Goal: Transaction & Acquisition: Purchase product/service

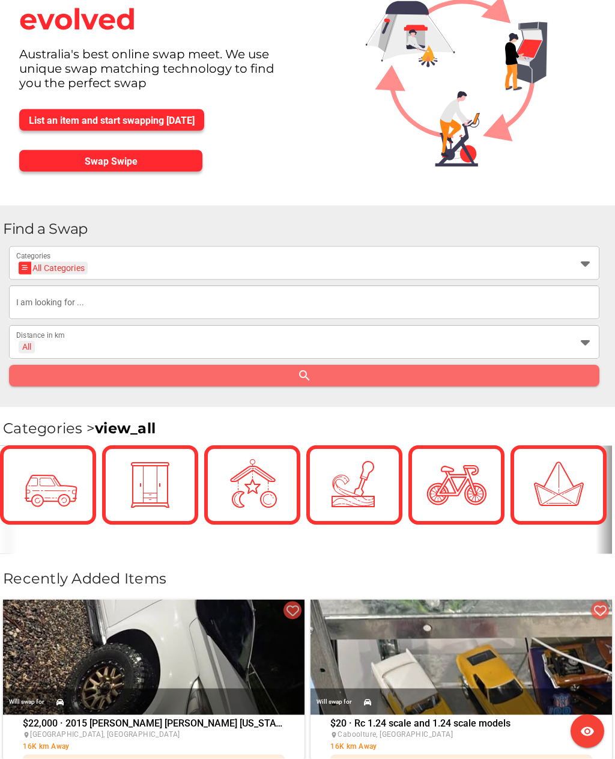
scroll to position [93, 0]
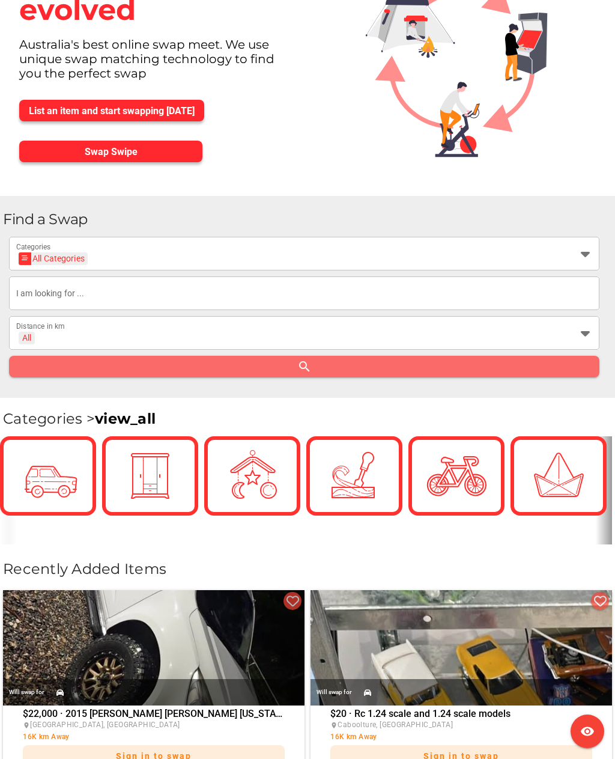
click at [484, 254] on div "All Categories All Categories" at bounding box center [293, 260] width 555 height 19
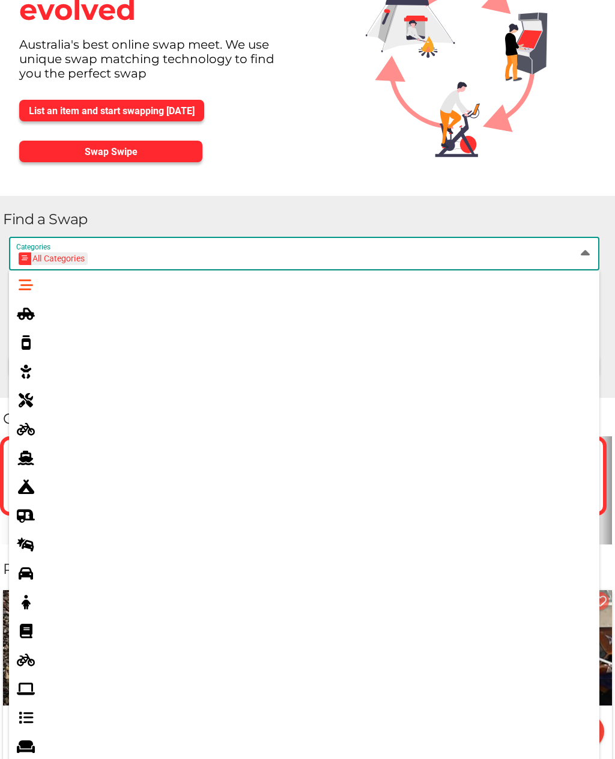
click at [28, 319] on icon at bounding box center [26, 314] width 14 height 14
type input "4x4s & Utes"
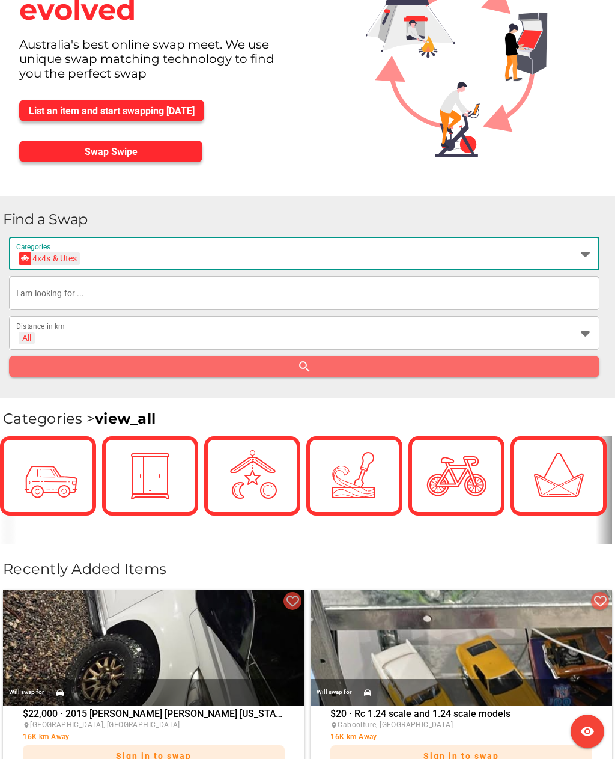
click at [34, 289] on input "text" at bounding box center [304, 293] width 576 height 34
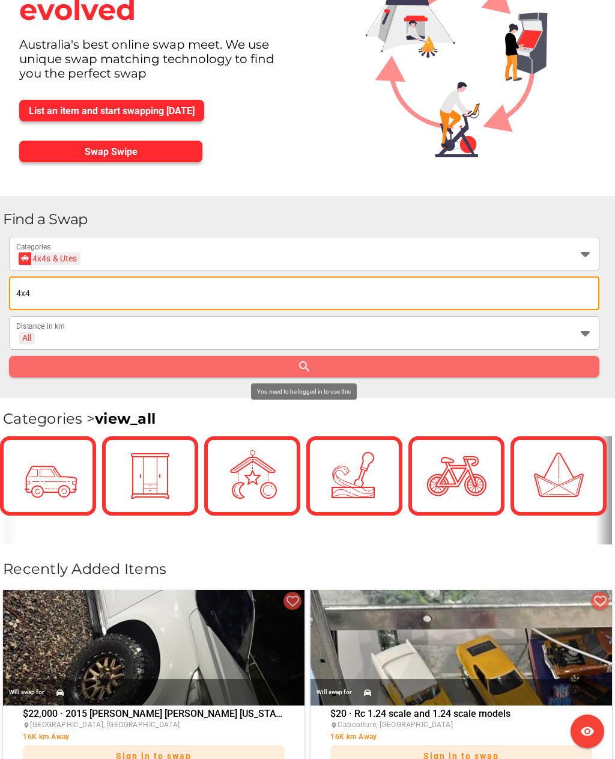
type input "4x4"
click at [546, 367] on span "search" at bounding box center [305, 366] width 572 height 17
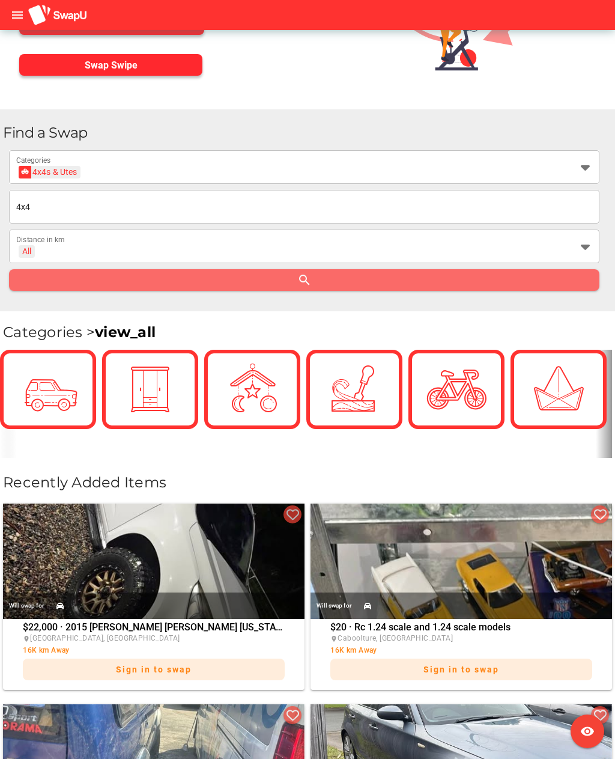
scroll to position [173, 0]
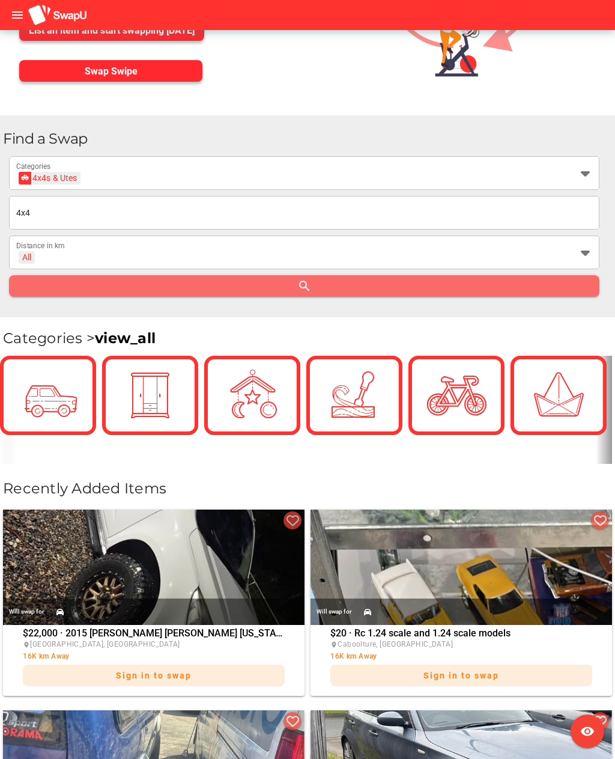
click at [87, 289] on span "search" at bounding box center [305, 286] width 572 height 17
click at [75, 283] on span "search" at bounding box center [305, 286] width 572 height 17
click at [508, 292] on span "search" at bounding box center [305, 286] width 572 height 17
click at [527, 289] on span "search" at bounding box center [305, 286] width 572 height 17
click at [530, 287] on span "search" at bounding box center [305, 286] width 572 height 17
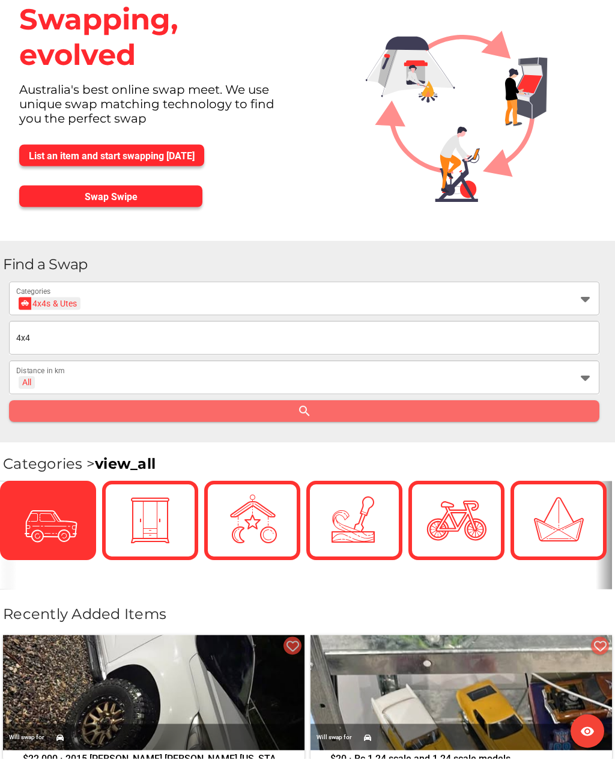
scroll to position [0, 0]
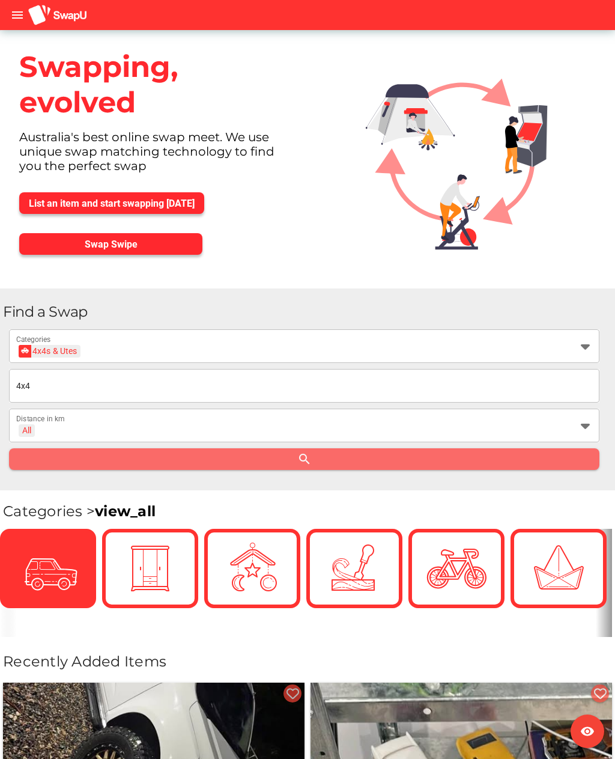
click at [49, 245] on span "Swap Swipe" at bounding box center [111, 244] width 164 height 17
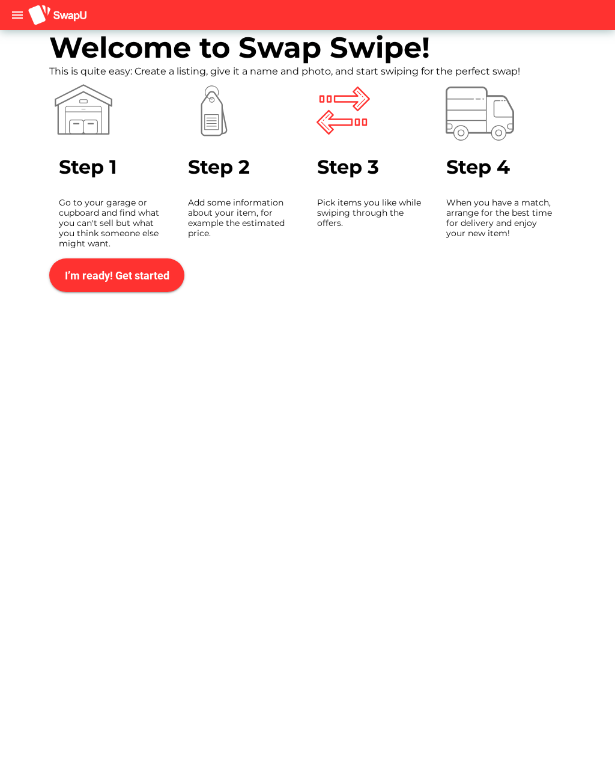
click at [67, 281] on span "I’m ready! Get started" at bounding box center [117, 275] width 105 height 13
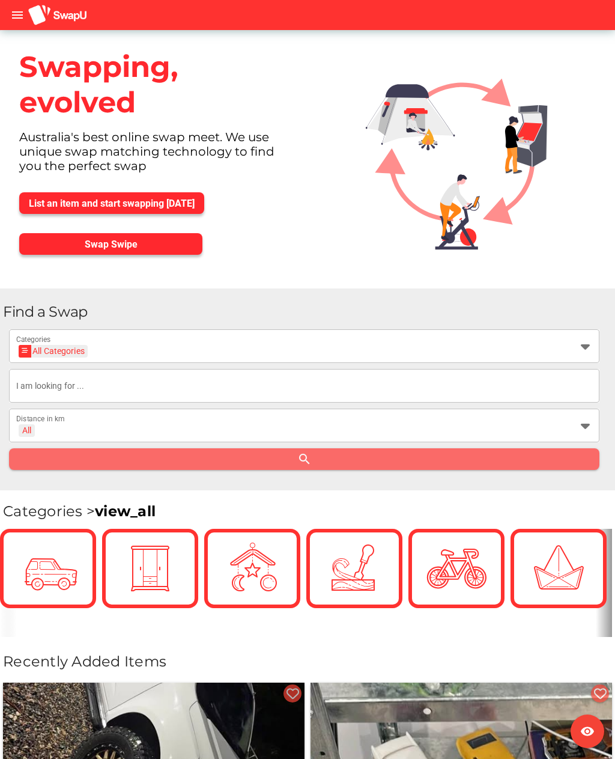
click at [439, 465] on span "search" at bounding box center [305, 459] width 572 height 17
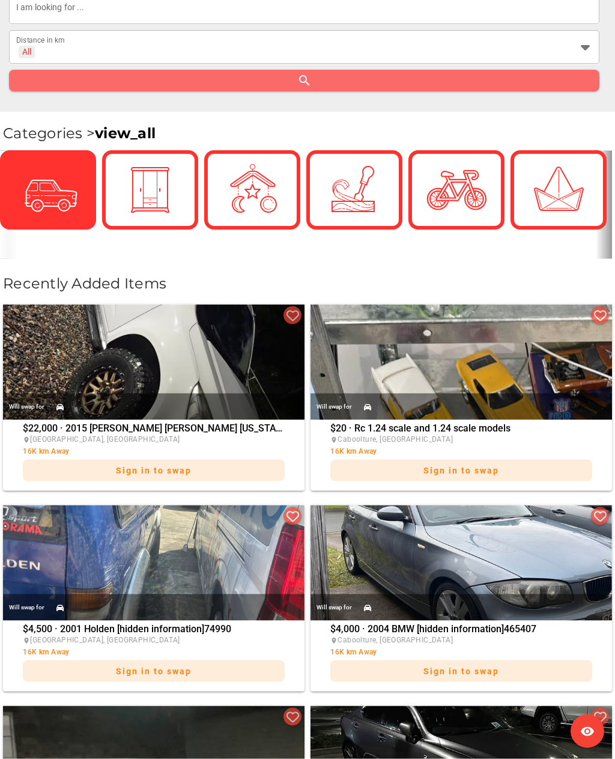
scroll to position [379, 0]
click at [40, 290] on span "Recently Added Items" at bounding box center [84, 282] width 163 height 17
click at [22, 405] on div "Will swap for" at bounding box center [154, 406] width 302 height 26
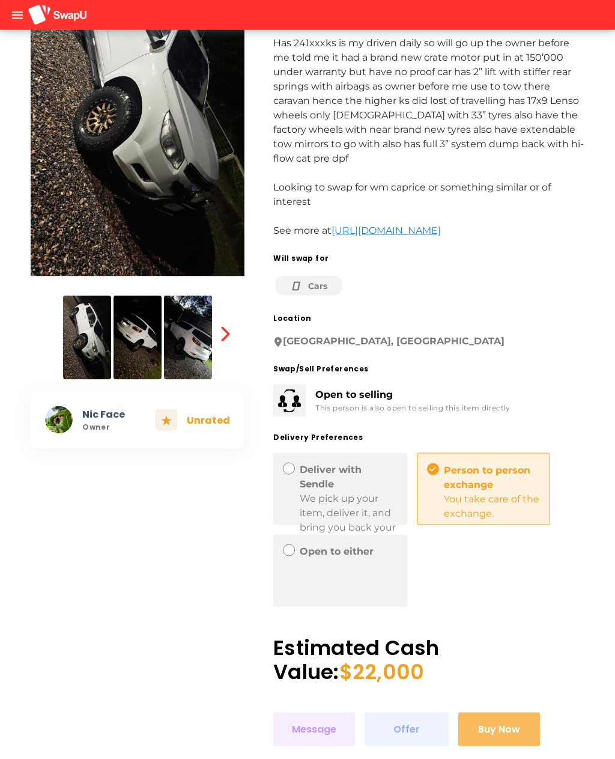
scroll to position [138, 0]
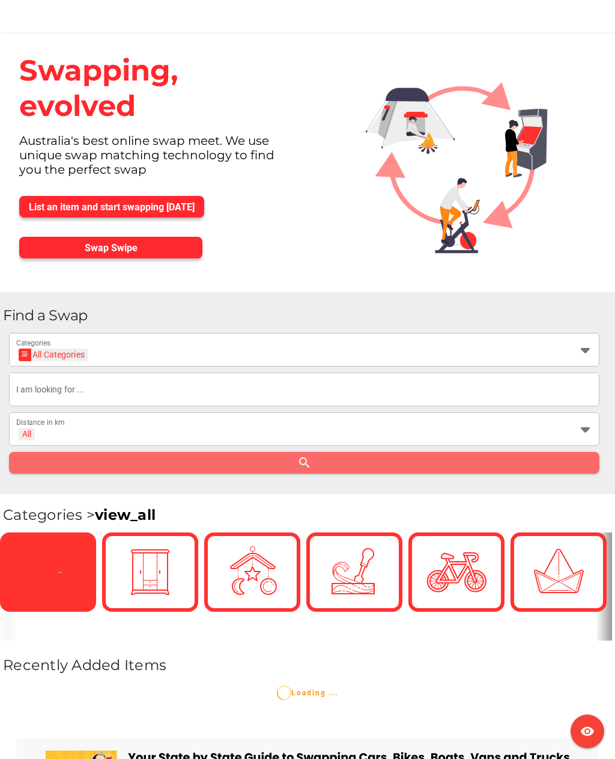
scroll to position [79, 0]
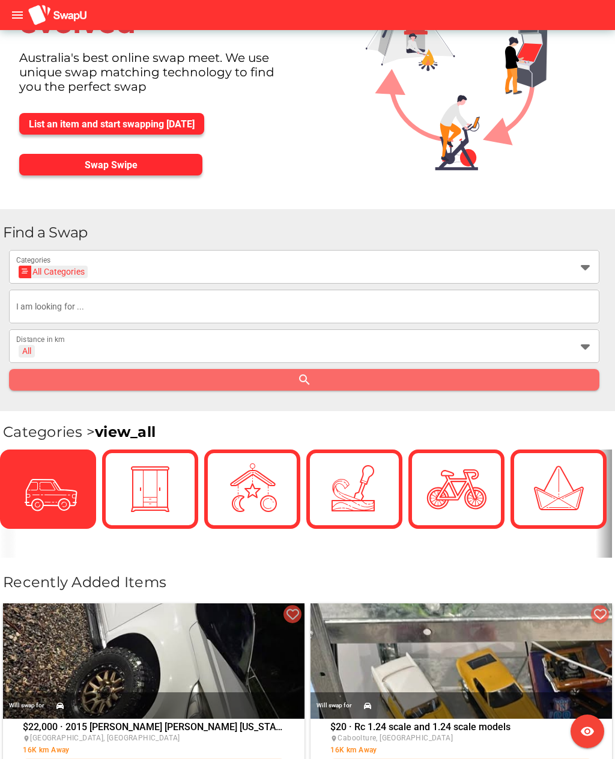
click at [579, 268] on icon at bounding box center [585, 267] width 14 height 14
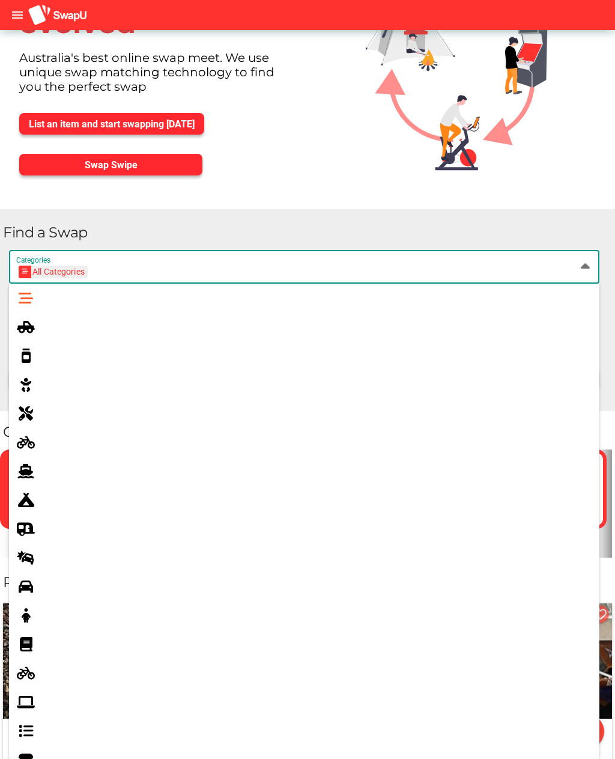
click at [30, 322] on icon at bounding box center [26, 327] width 14 height 14
type input "4x4s & Utes"
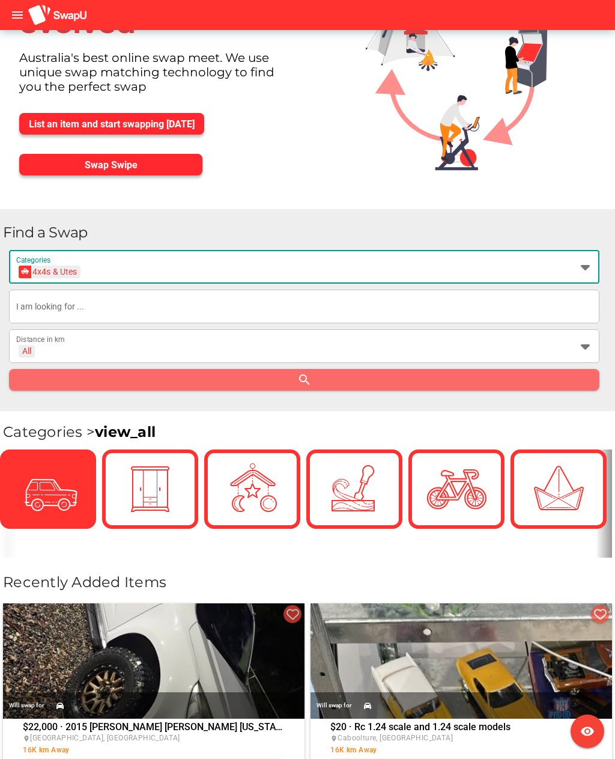
click at [580, 310] on input "text" at bounding box center [304, 307] width 576 height 34
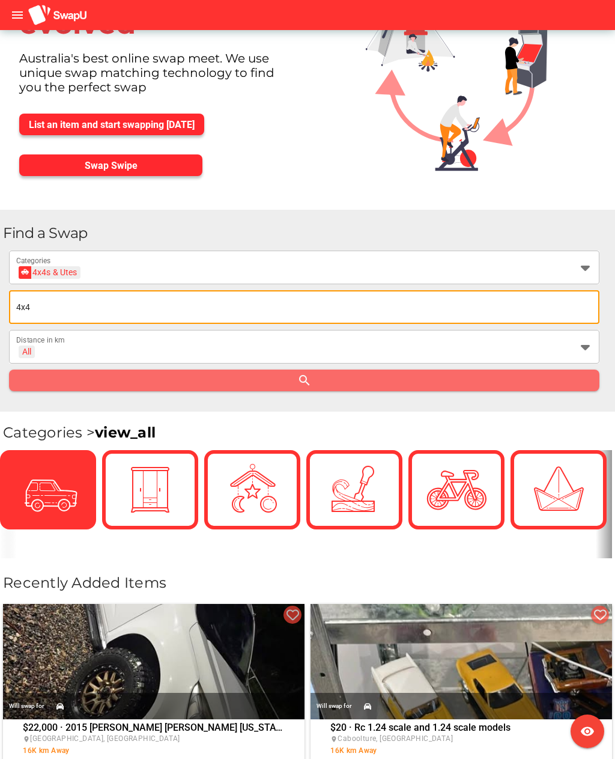
type input "4x4"
click at [62, 348] on div "All + All" at bounding box center [293, 353] width 555 height 19
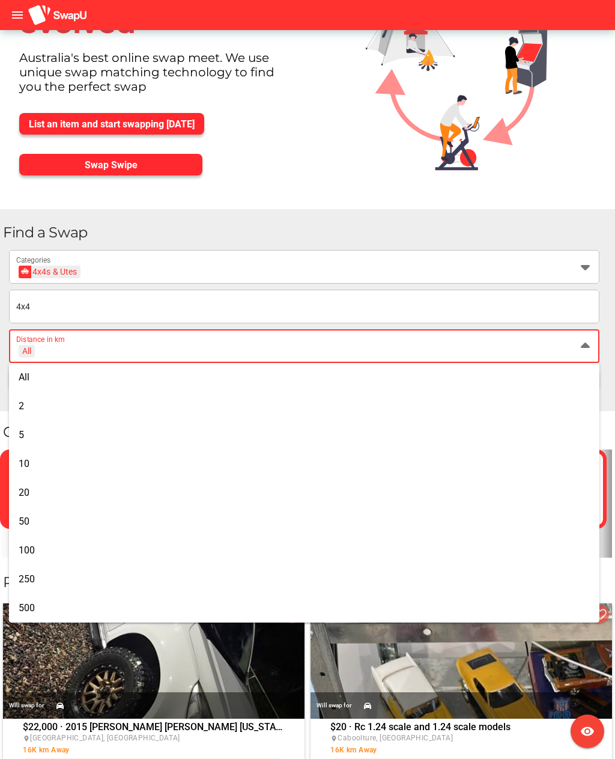
click at [34, 609] on span "500" at bounding box center [27, 607] width 16 height 11
type input "+ 500 km"
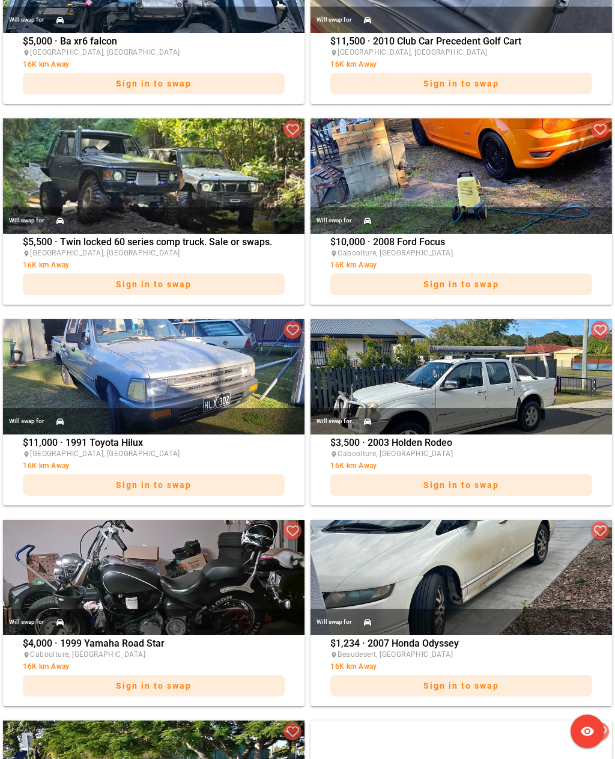
scroll to position [1568, 0]
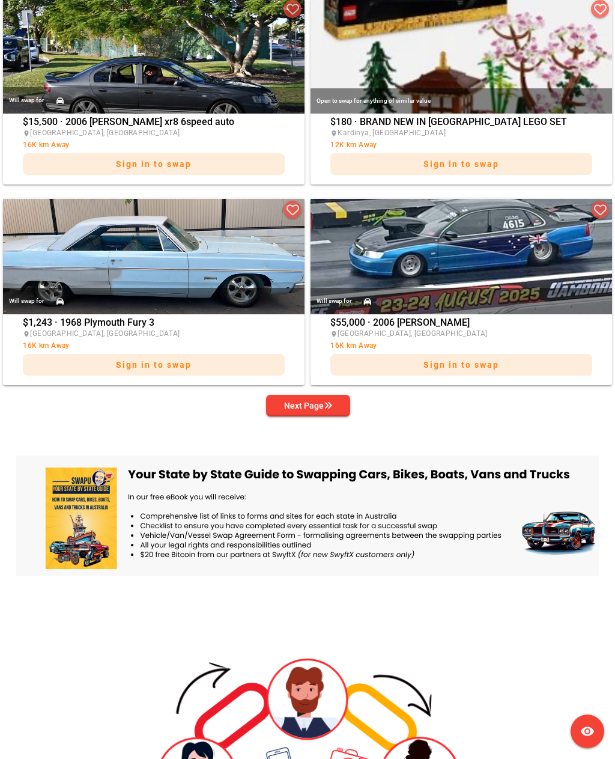
click at [339, 406] on span "Next Page" at bounding box center [308, 405] width 65 height 17
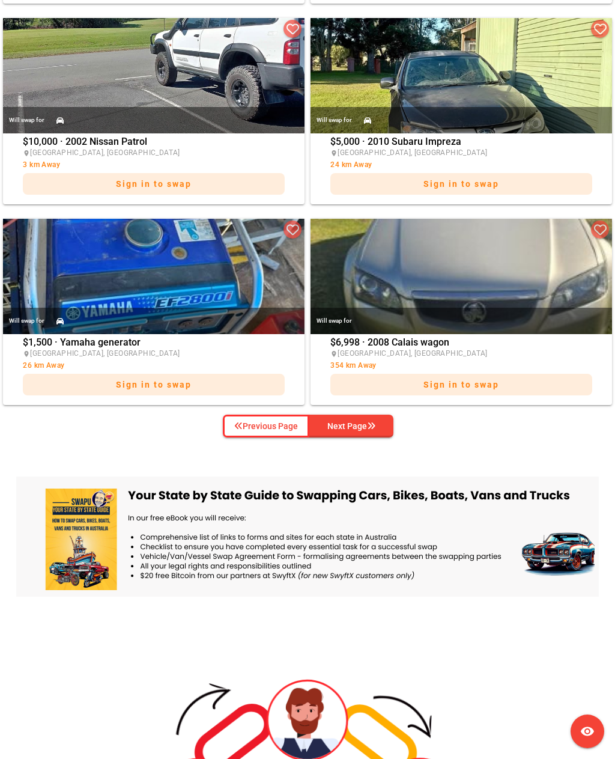
scroll to position [2276, 0]
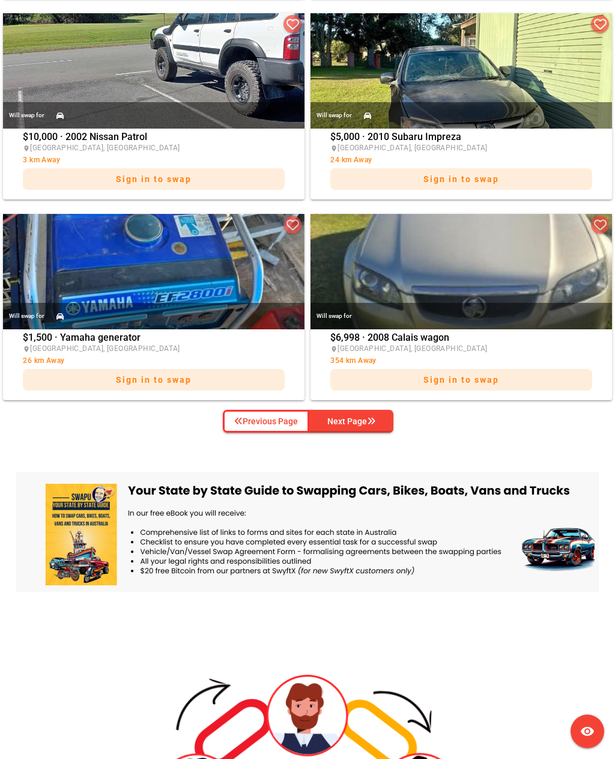
click at [375, 422] on icon "button" at bounding box center [371, 421] width 8 height 8
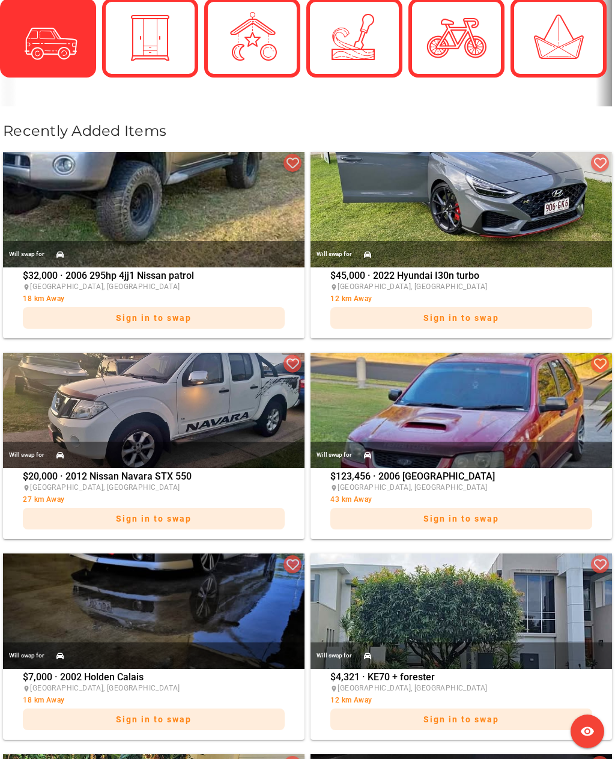
scroll to position [530, 0]
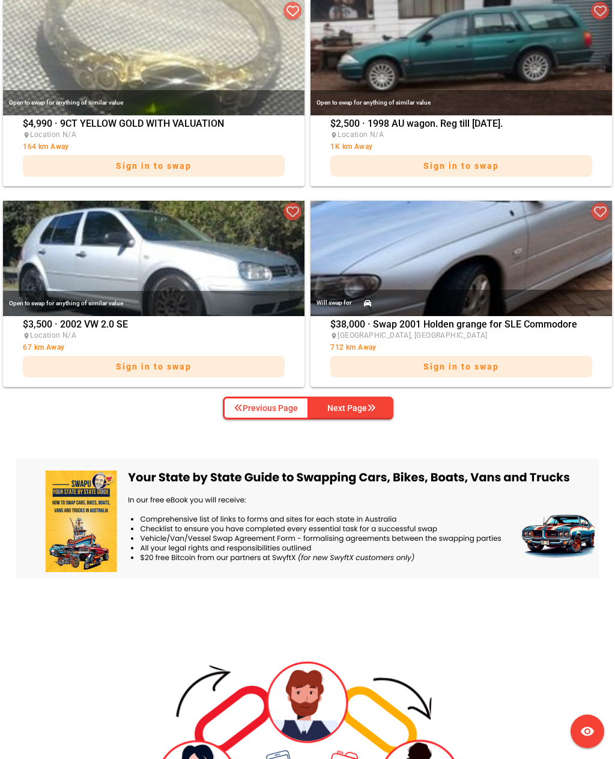
click at [376, 411] on icon "button" at bounding box center [371, 408] width 8 height 8
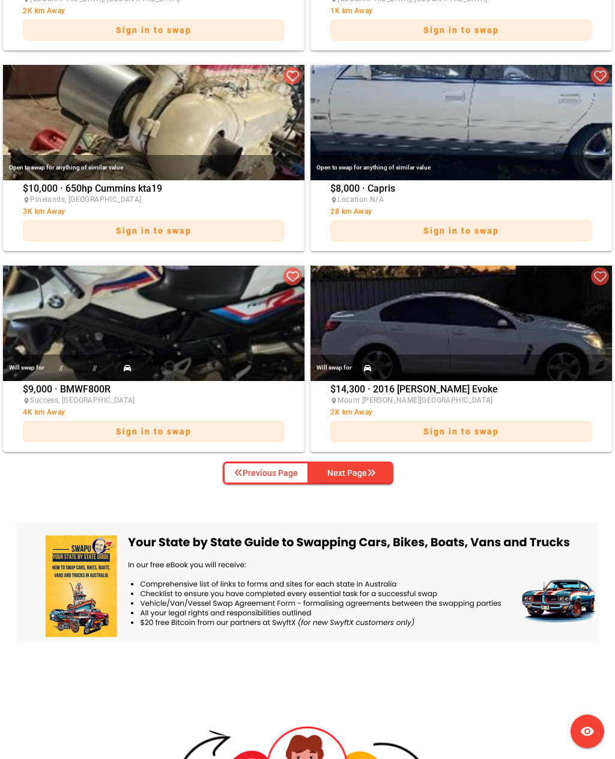
scroll to position [2227, 0]
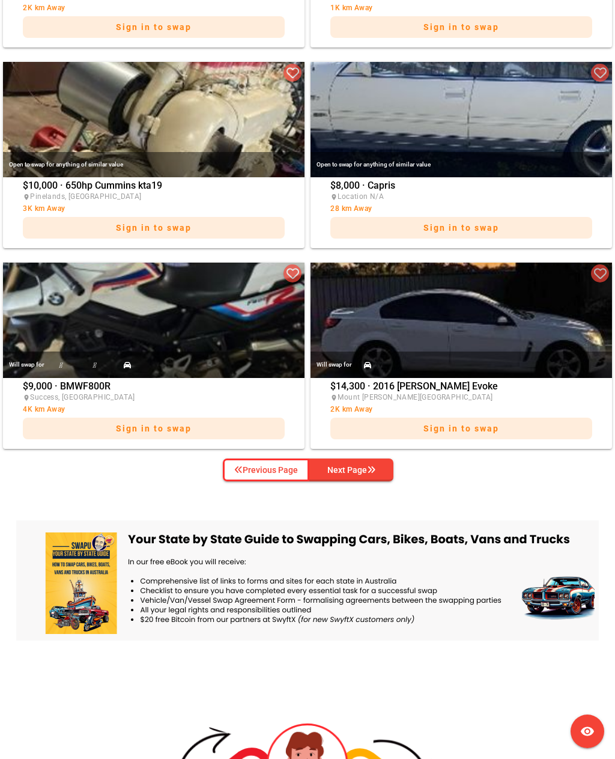
click at [367, 469] on div "Next Page" at bounding box center [352, 470] width 48 height 14
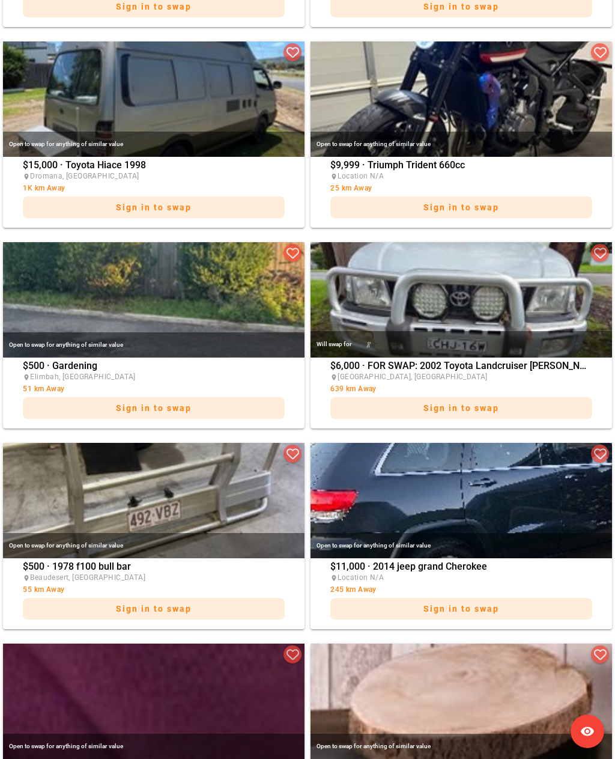
scroll to position [852, 0]
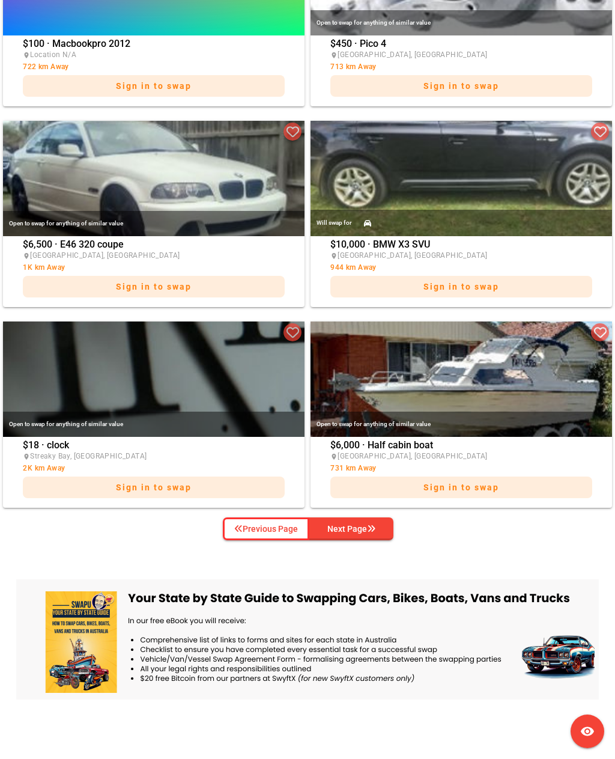
click at [368, 525] on icon "button" at bounding box center [371, 529] width 8 height 8
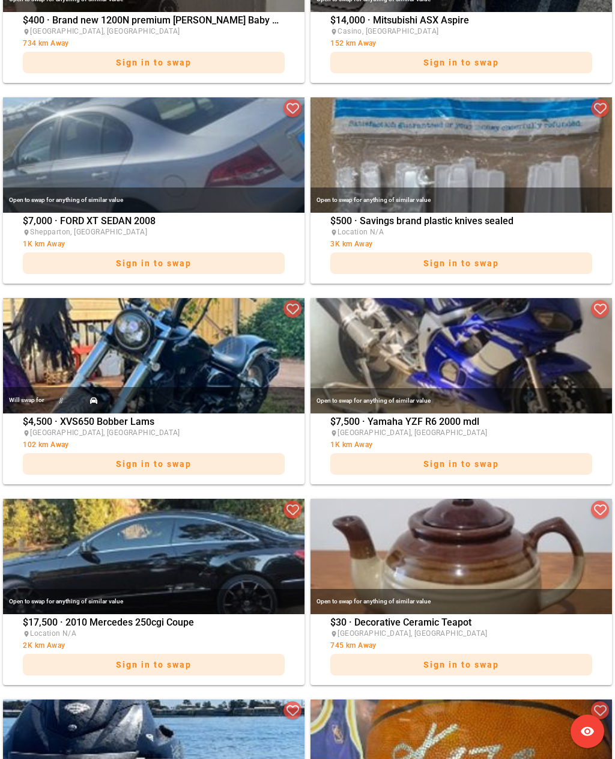
scroll to position [988, 0]
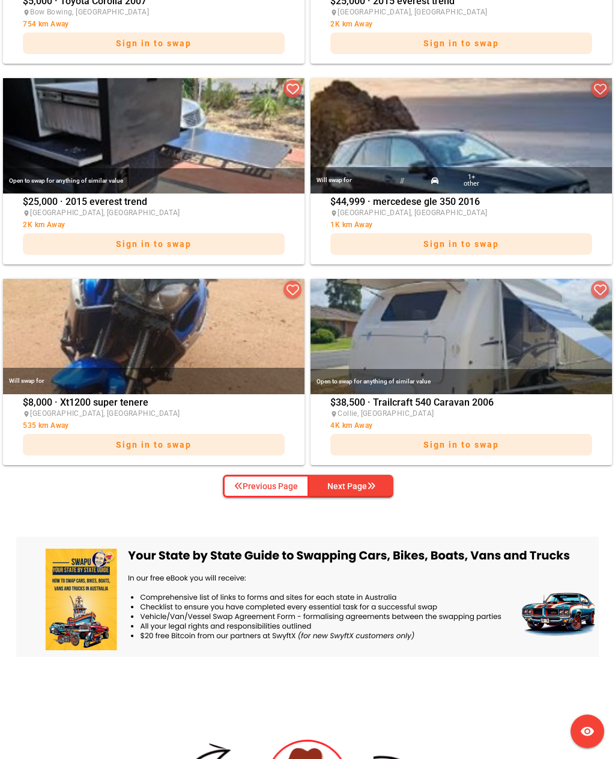
click at [377, 490] on span "Next Page" at bounding box center [351, 486] width 65 height 18
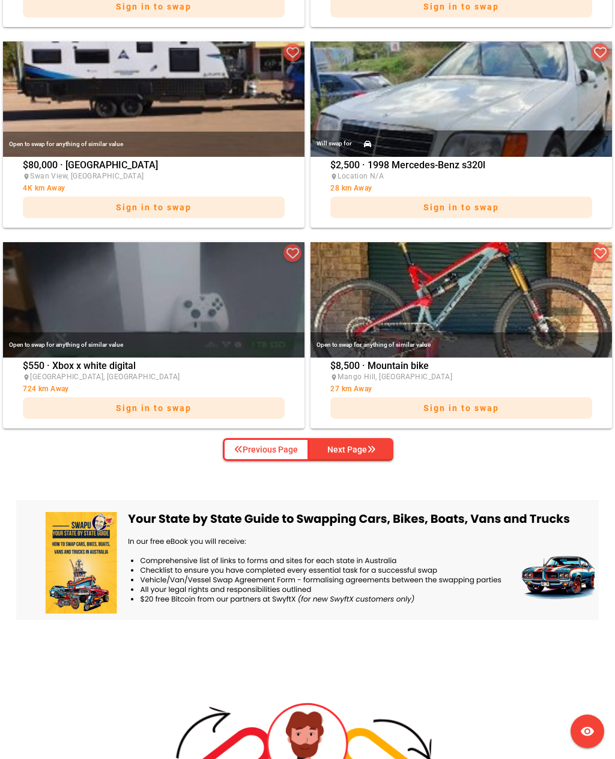
click at [377, 455] on span "Next Page" at bounding box center [351, 450] width 65 height 18
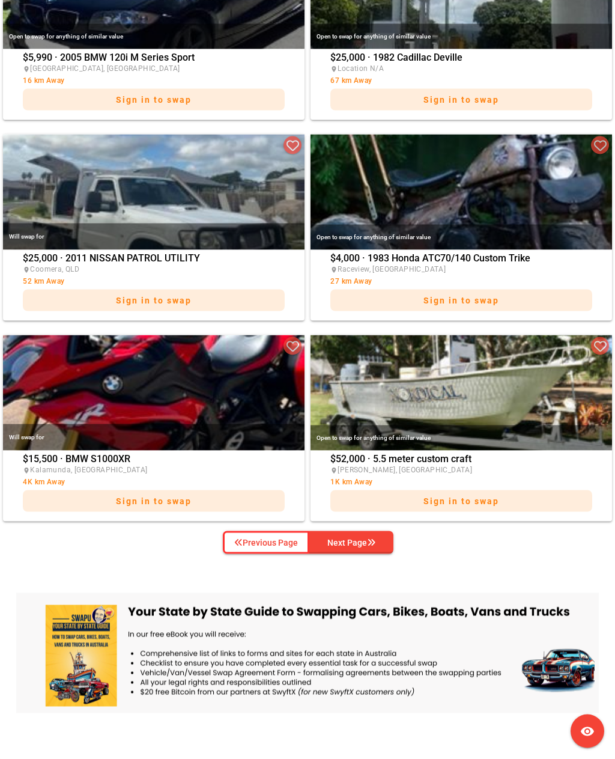
scroll to position [2187, 0]
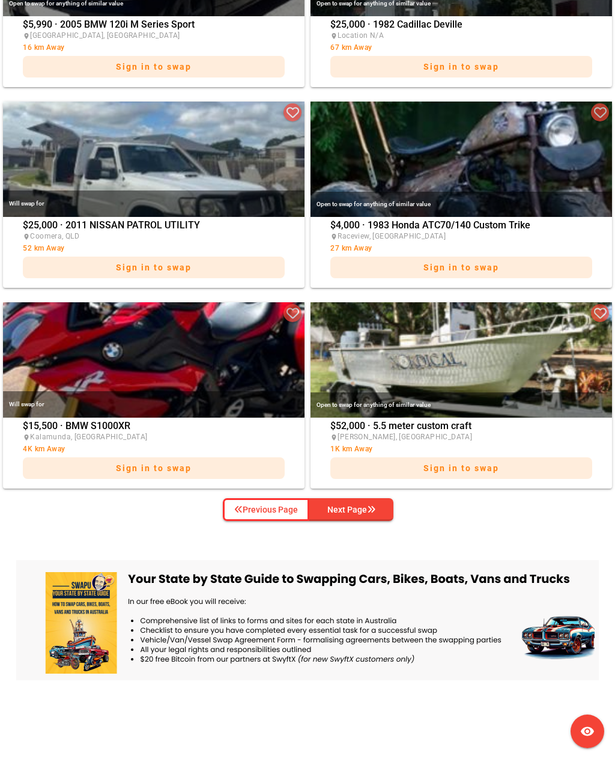
click at [376, 507] on icon "button" at bounding box center [371, 509] width 8 height 8
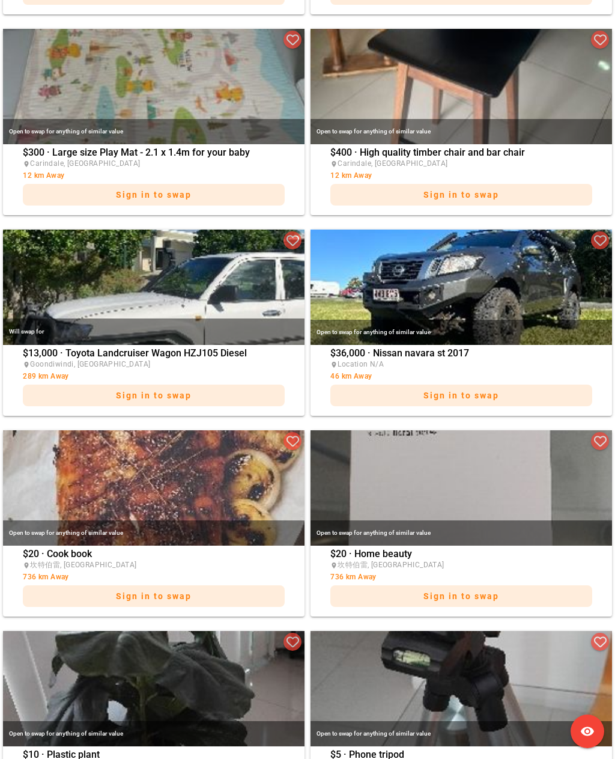
scroll to position [1458, 0]
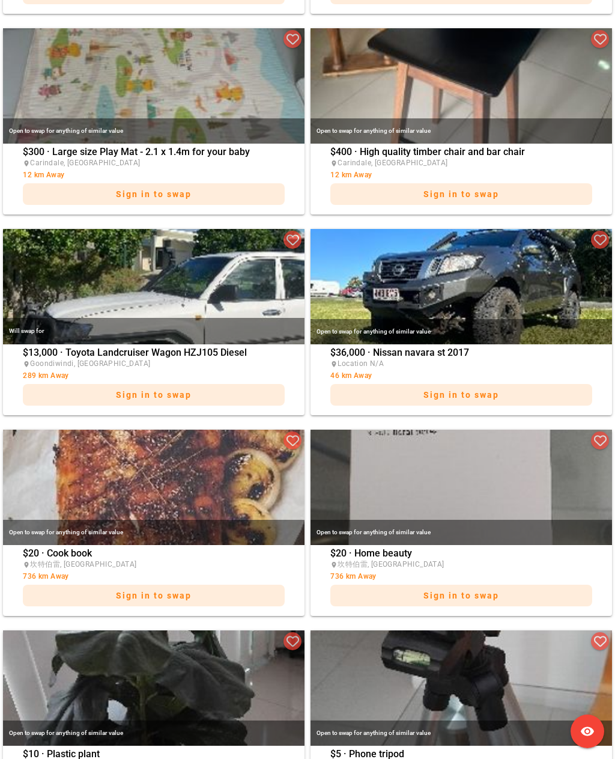
click at [508, 453] on img at bounding box center [462, 487] width 302 height 115
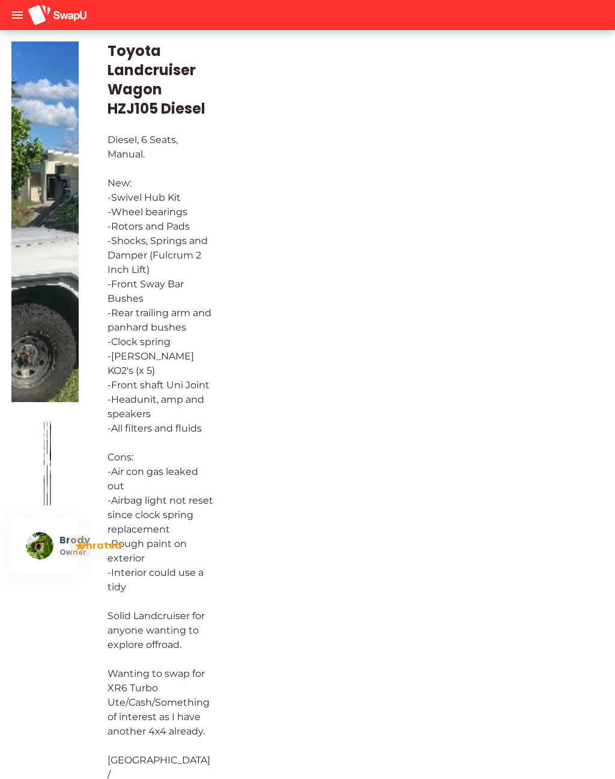
click at [46, 168] on img at bounding box center [45, 221] width 68 height 361
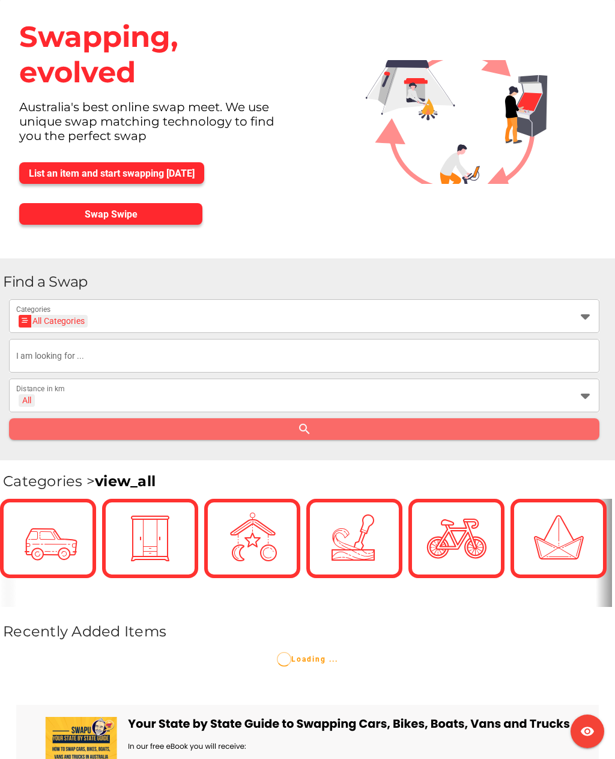
click at [495, 353] on input "text" at bounding box center [304, 356] width 576 height 34
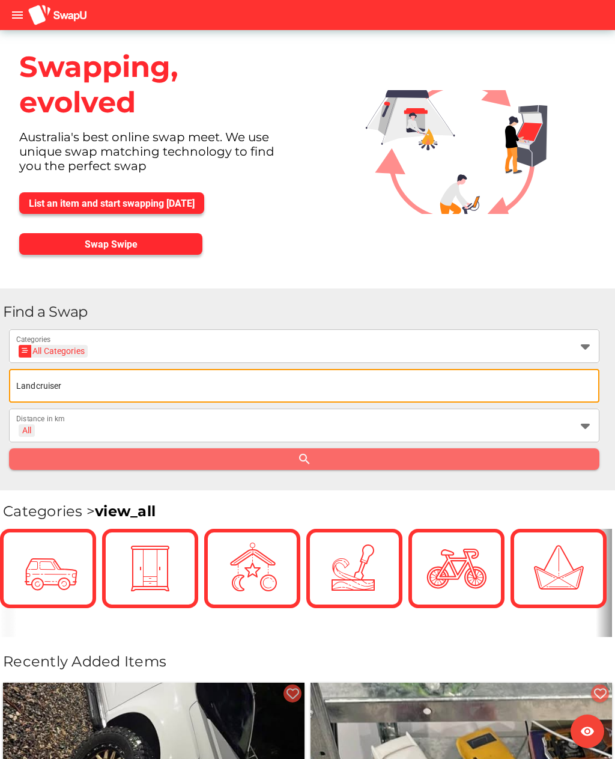
type input "Landcruiser"
click at [105, 465] on span "search" at bounding box center [305, 459] width 572 height 17
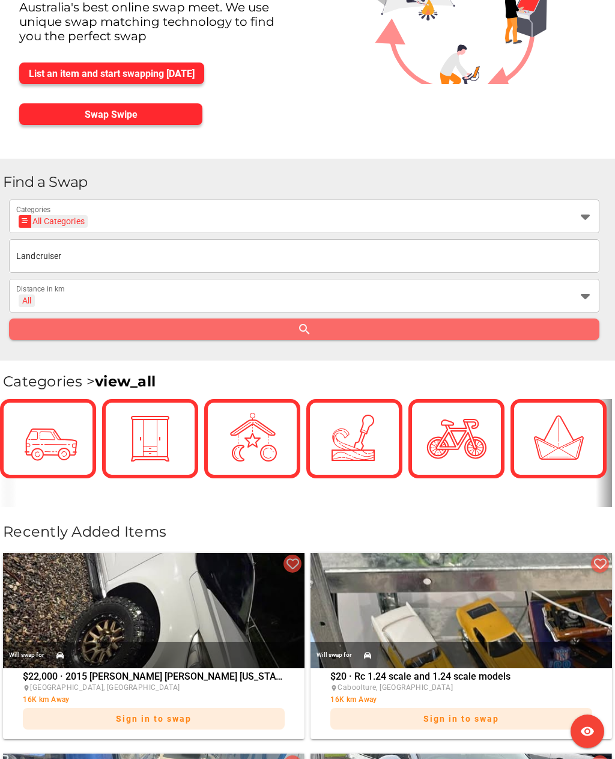
scroll to position [124, 0]
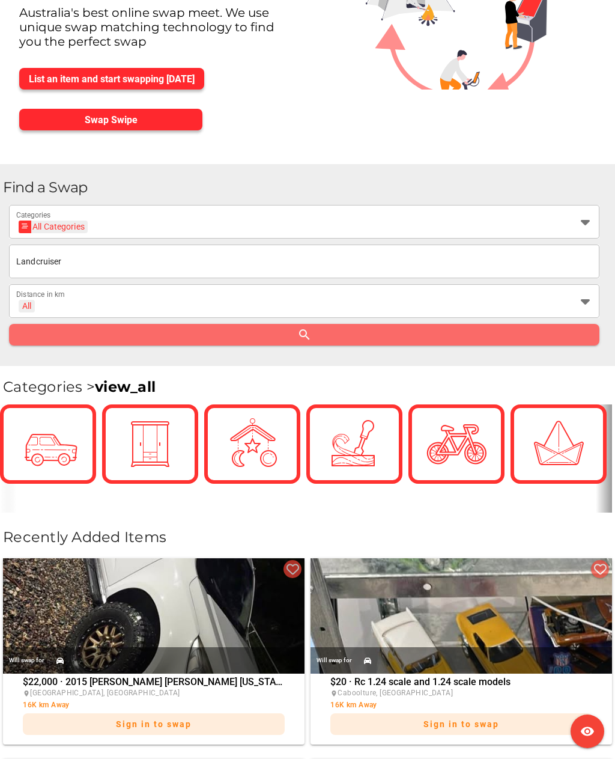
click at [71, 337] on span "search" at bounding box center [305, 334] width 572 height 17
click at [100, 335] on span "search" at bounding box center [305, 334] width 572 height 17
click at [105, 332] on span "search" at bounding box center [305, 334] width 572 height 17
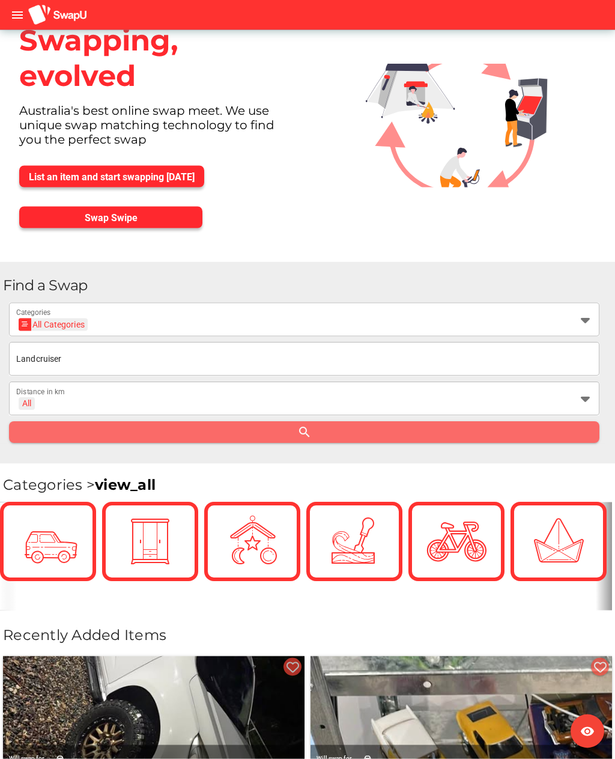
scroll to position [0, 0]
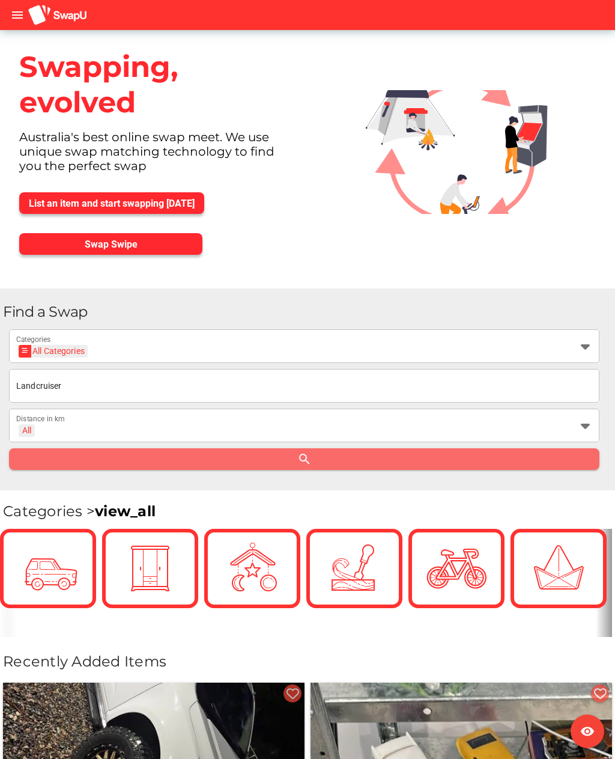
click at [532, 460] on span "search" at bounding box center [305, 459] width 572 height 17
click at [16, 13] on icon "menu" at bounding box center [17, 15] width 14 height 14
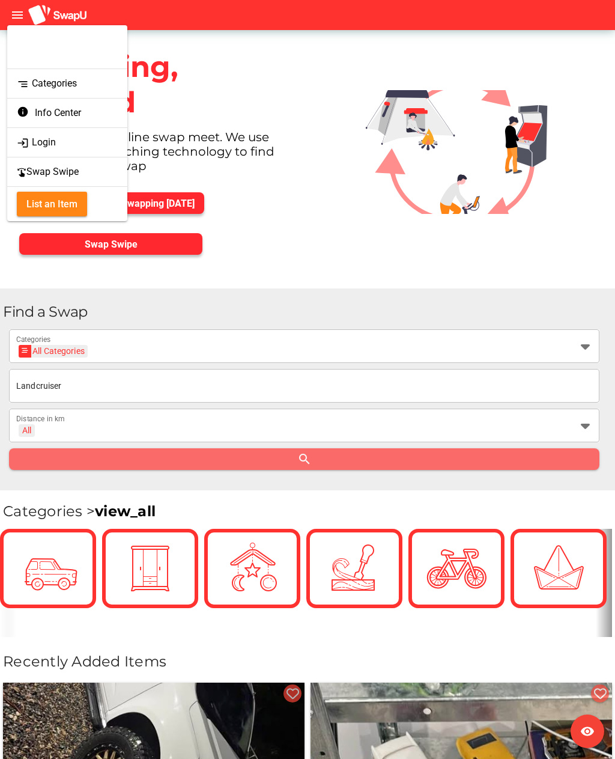
click at [40, 143] on div "login Login" at bounding box center [67, 142] width 101 height 17
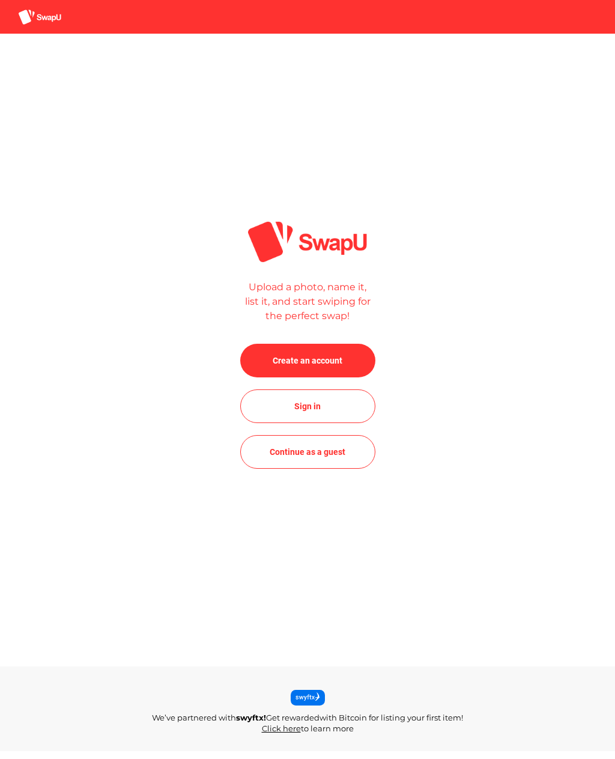
click at [353, 375] on span "Create an account" at bounding box center [308, 360] width 116 height 29
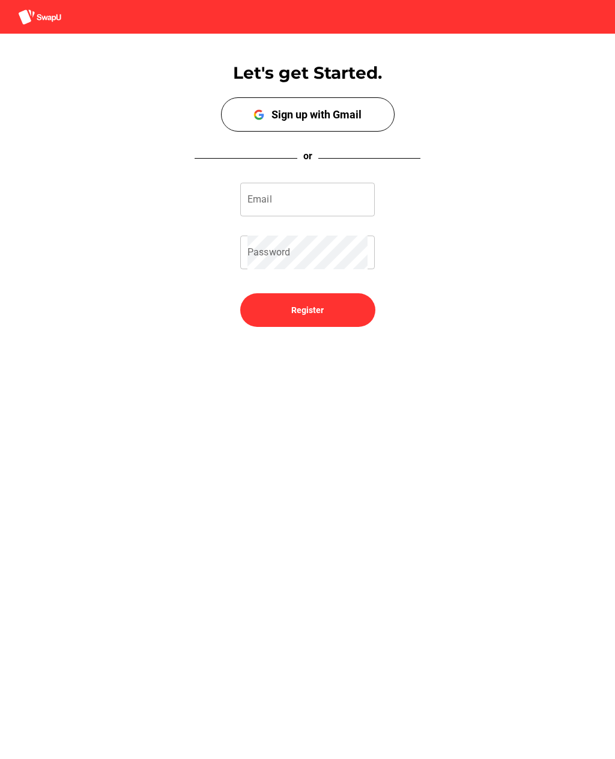
click at [355, 119] on div "Sign up with Gmail" at bounding box center [317, 114] width 90 height 13
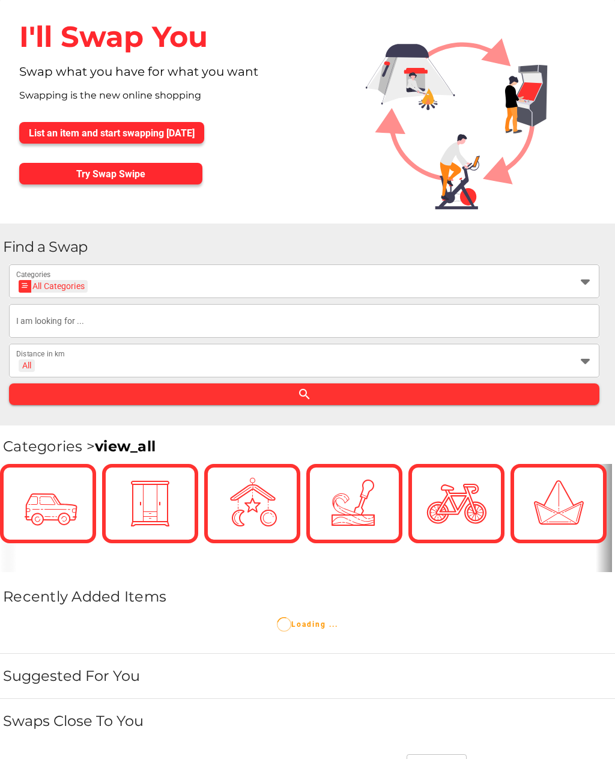
click at [52, 330] on input "text" at bounding box center [304, 321] width 576 height 34
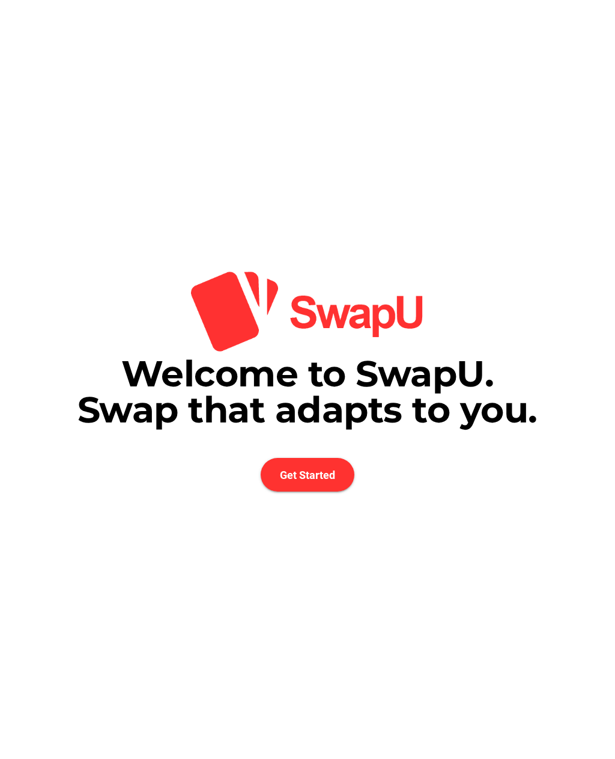
click at [287, 481] on span "Get Started" at bounding box center [307, 475] width 55 height 13
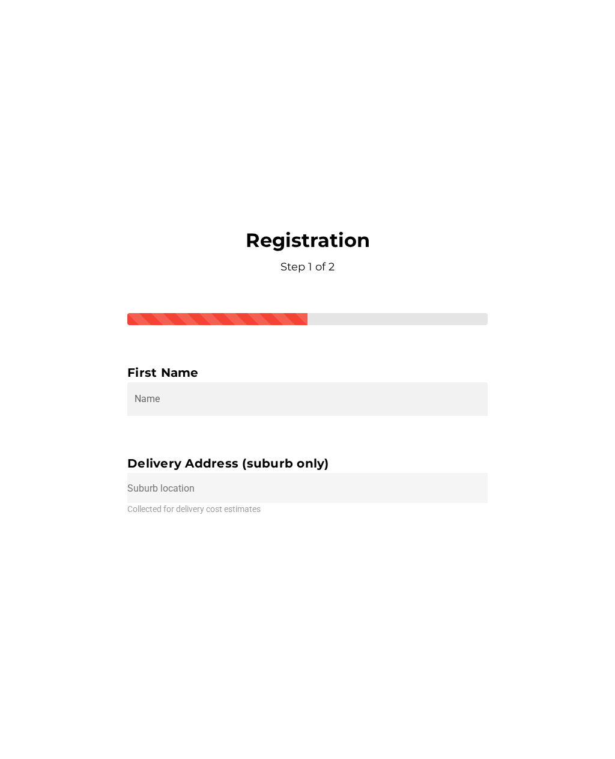
click at [143, 416] on input "Name" at bounding box center [308, 399] width 346 height 34
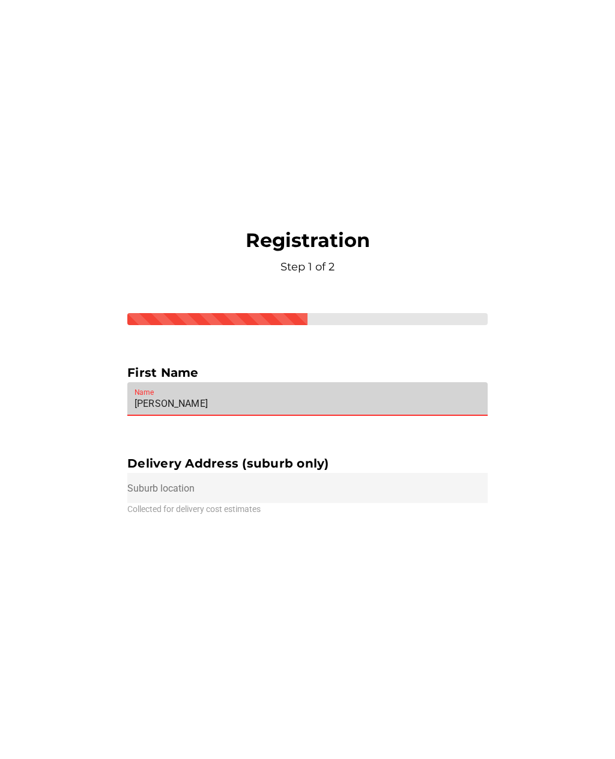
type input "Peter"
click at [152, 503] on input "text" at bounding box center [307, 488] width 361 height 30
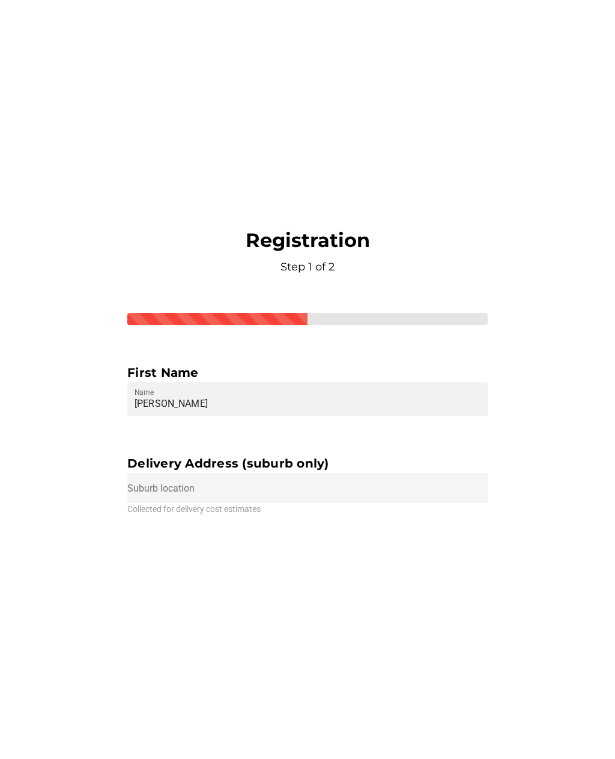
scroll to position [16, 0]
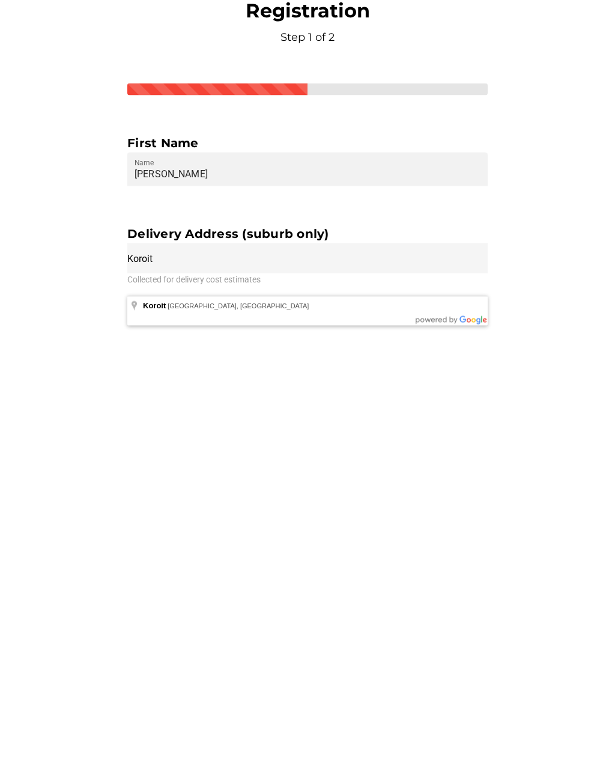
type input "Koroit VIC, Australia"
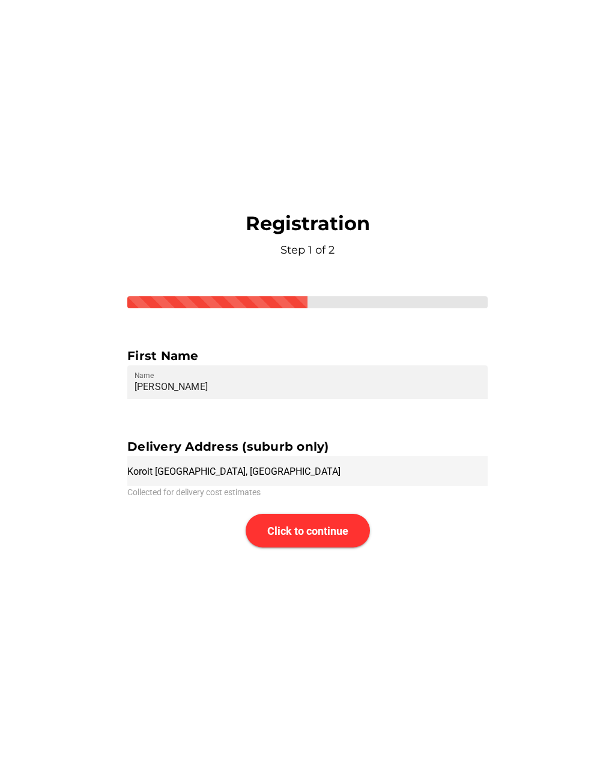
click at [340, 525] on span "Click to continue" at bounding box center [307, 531] width 81 height 13
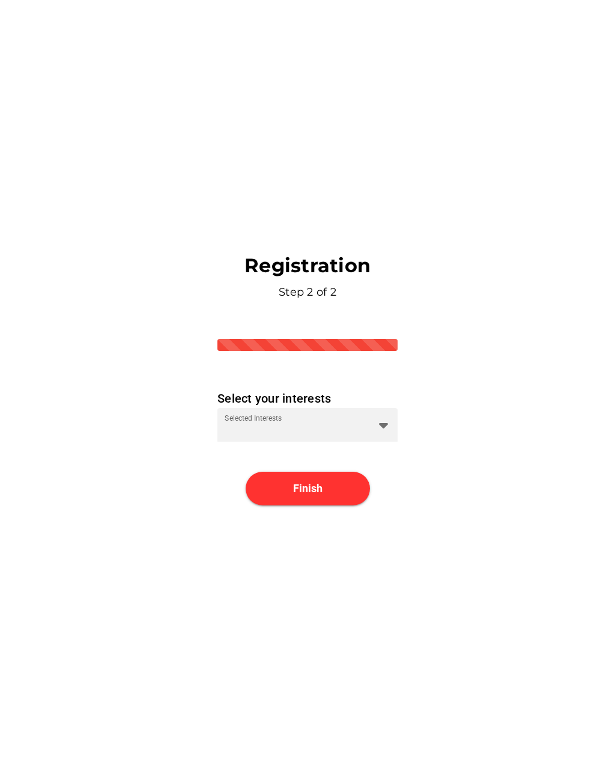
click at [378, 415] on div at bounding box center [380, 425] width 22 height 34
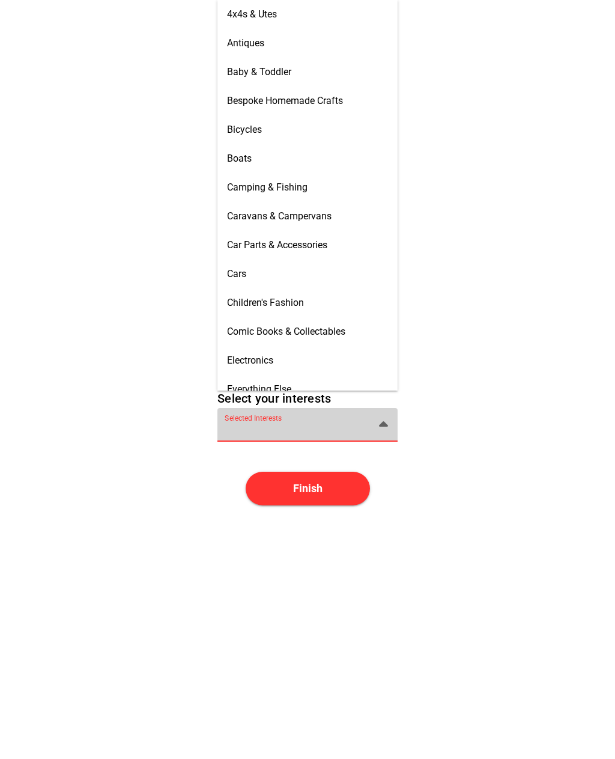
click at [232, 17] on span "4x4s & Utes" at bounding box center [252, 13] width 50 height 11
click at [240, 274] on span "Cars" at bounding box center [236, 273] width 19 height 11
type input "4x4s & Utes, Cars"
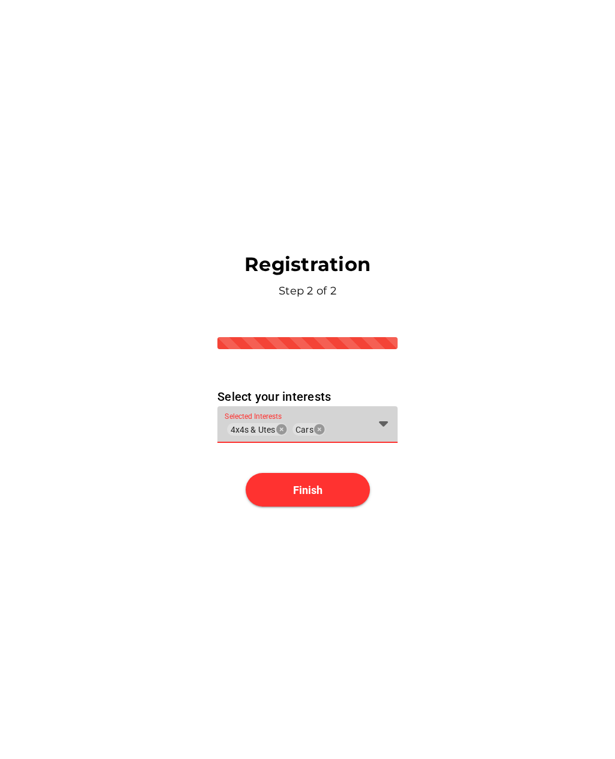
click at [344, 478] on span "Finish" at bounding box center [308, 490] width 124 height 34
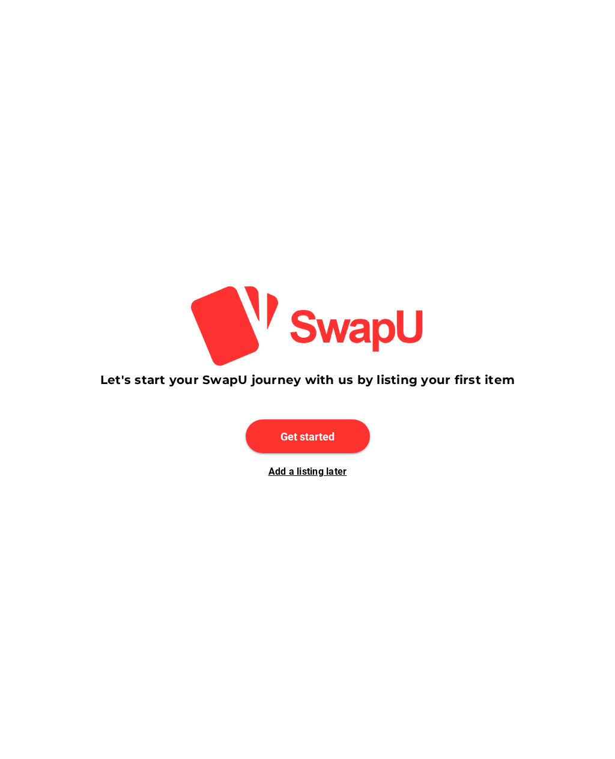
click at [350, 420] on span "Get started" at bounding box center [308, 437] width 124 height 34
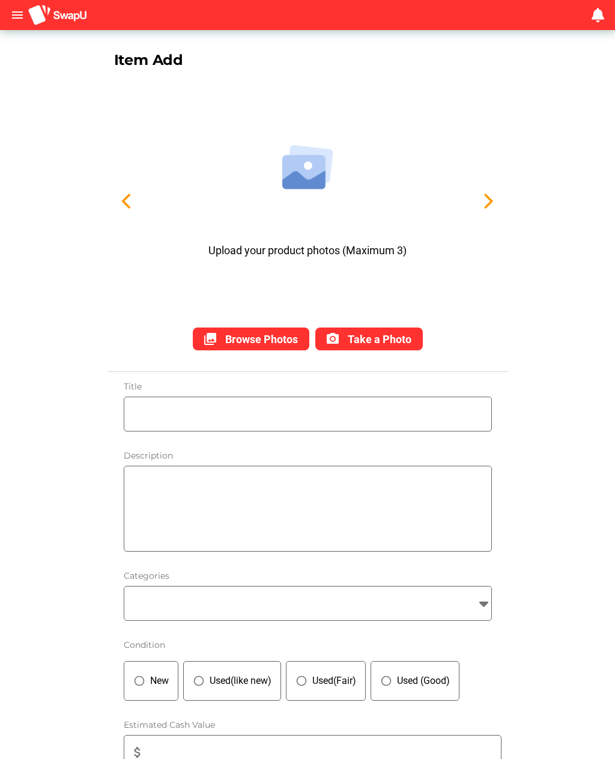
click at [4, 14] on div "menu getting message ... Subscriptions favorite Subscribe to SwapU Current Subs…" at bounding box center [307, 15] width 615 height 30
click at [16, 22] on span "menu" at bounding box center [17, 15] width 20 height 20
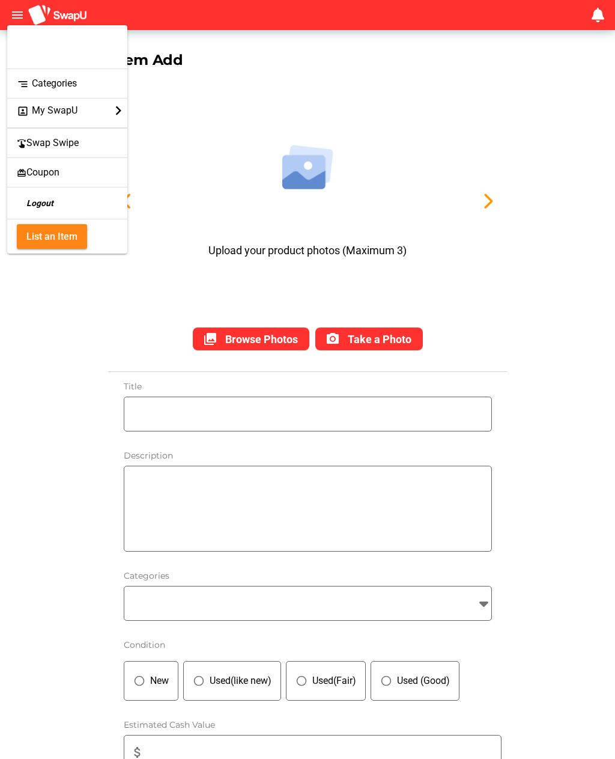
click at [40, 82] on div "segment Categories" at bounding box center [67, 83] width 101 height 17
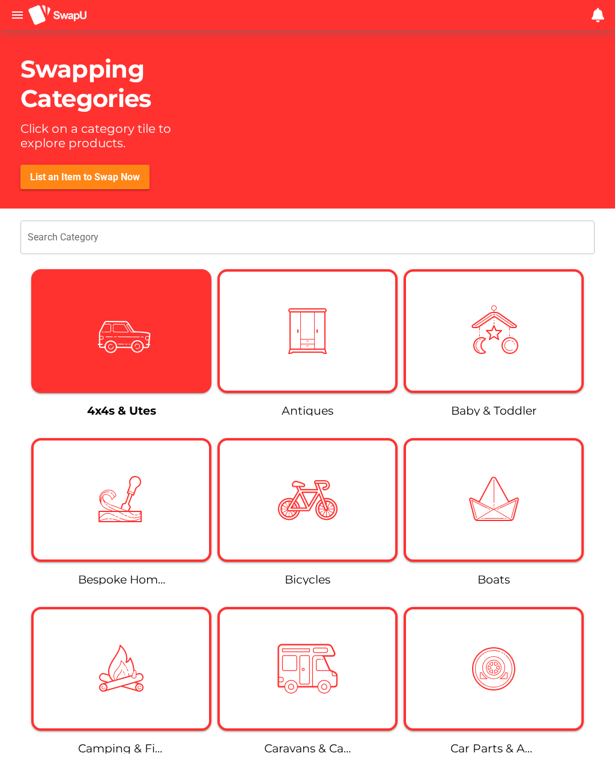
click at [88, 329] on div at bounding box center [122, 331] width 176 height 60
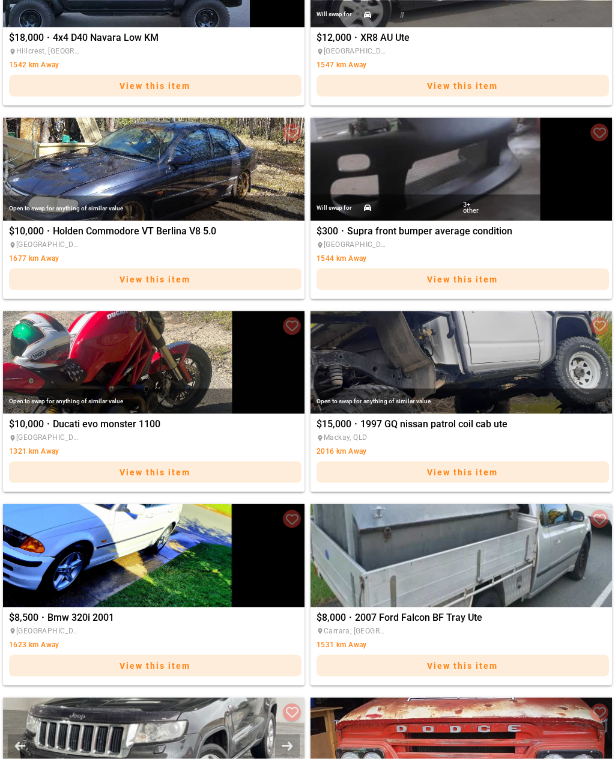
scroll to position [1457, 0]
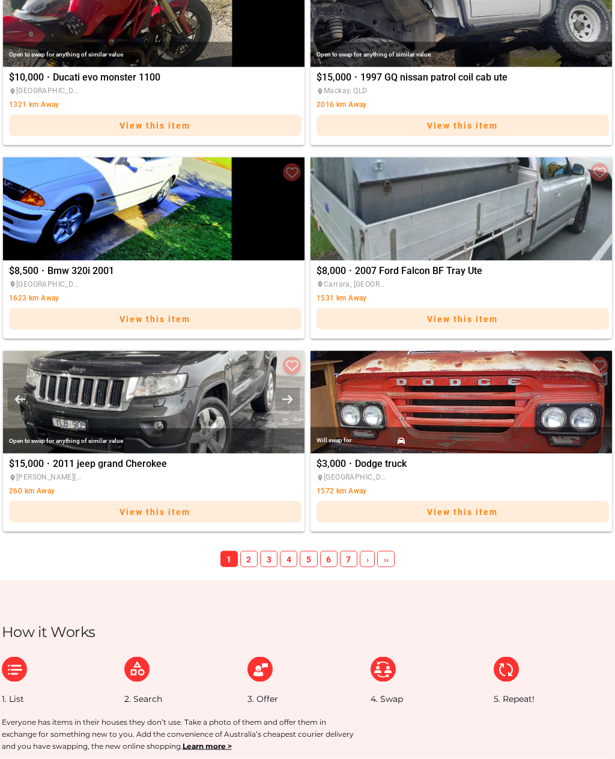
click at [251, 564] on span "2" at bounding box center [248, 559] width 17 height 17
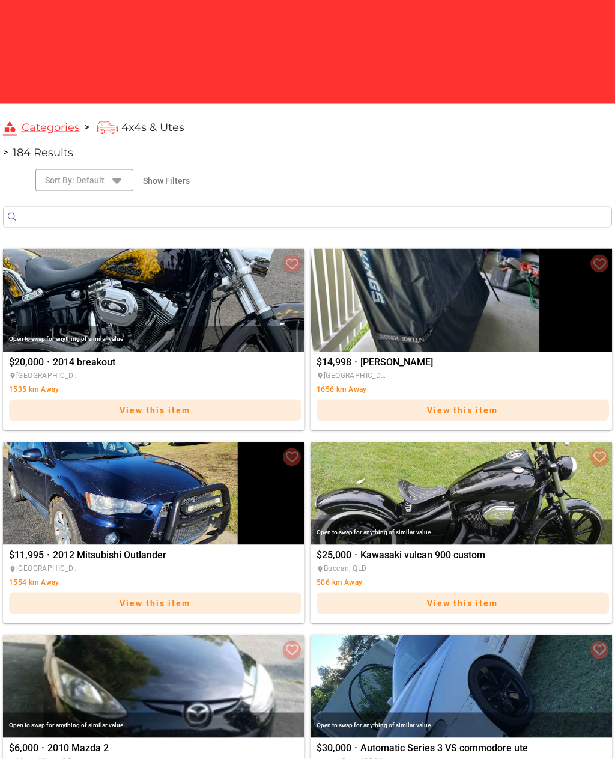
scroll to position [167, 0]
click at [552, 316] on img "Aiden Micheal" at bounding box center [462, 299] width 302 height 103
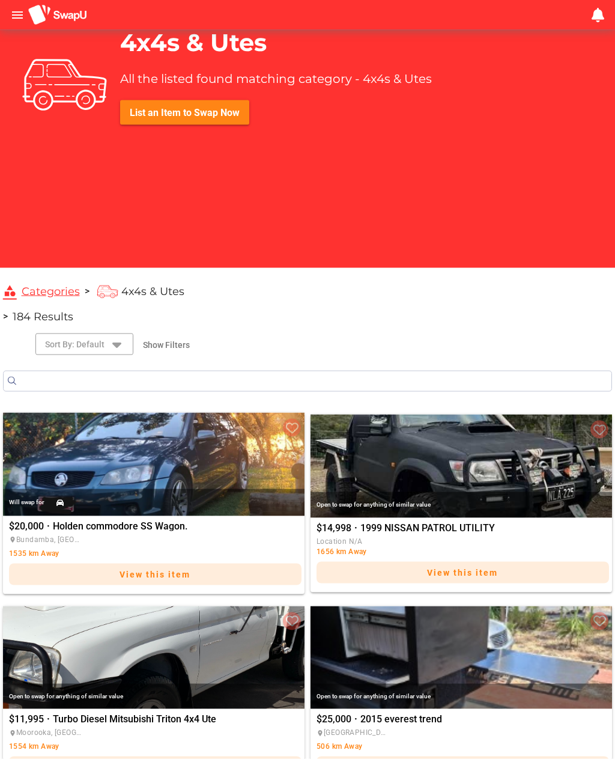
scroll to position [3, 0]
click at [521, 467] on img "1999 NISSAN PATROL UTILITY" at bounding box center [462, 465] width 302 height 103
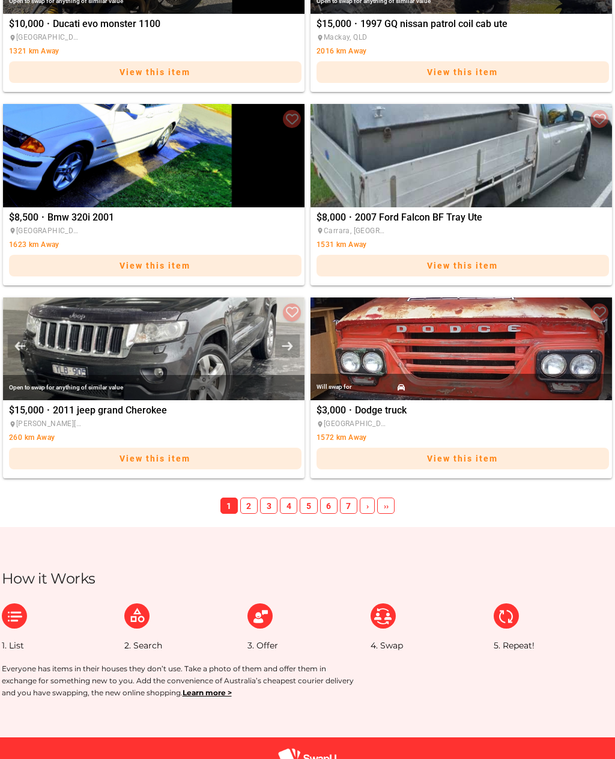
click at [394, 510] on span "››" at bounding box center [385, 506] width 17 height 17
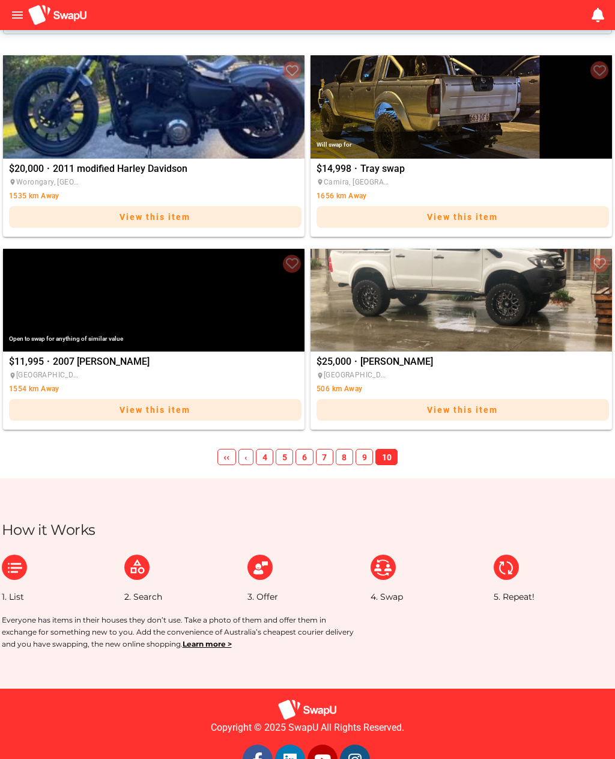
click at [224, 462] on span "‹‹" at bounding box center [227, 457] width 19 height 17
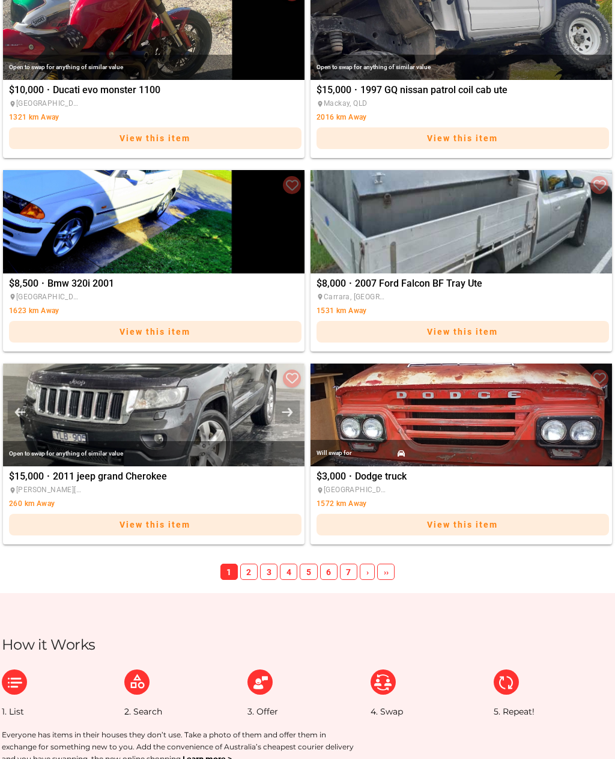
scroll to position [1905, 0]
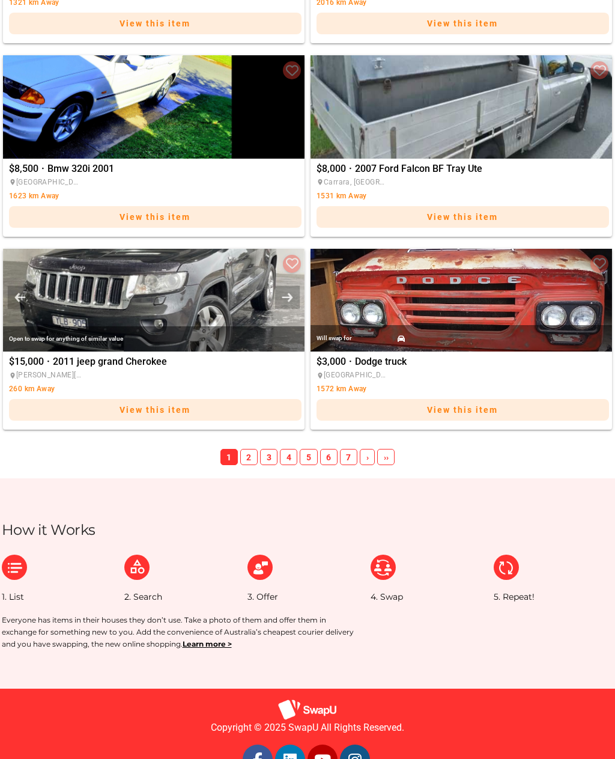
click at [254, 458] on span "2" at bounding box center [248, 457] width 17 height 17
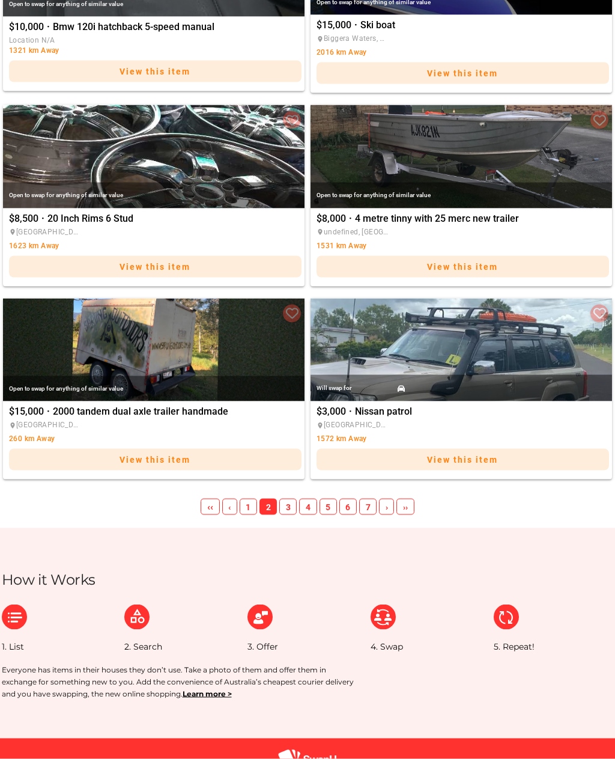
click at [289, 510] on span "3" at bounding box center [287, 507] width 17 height 17
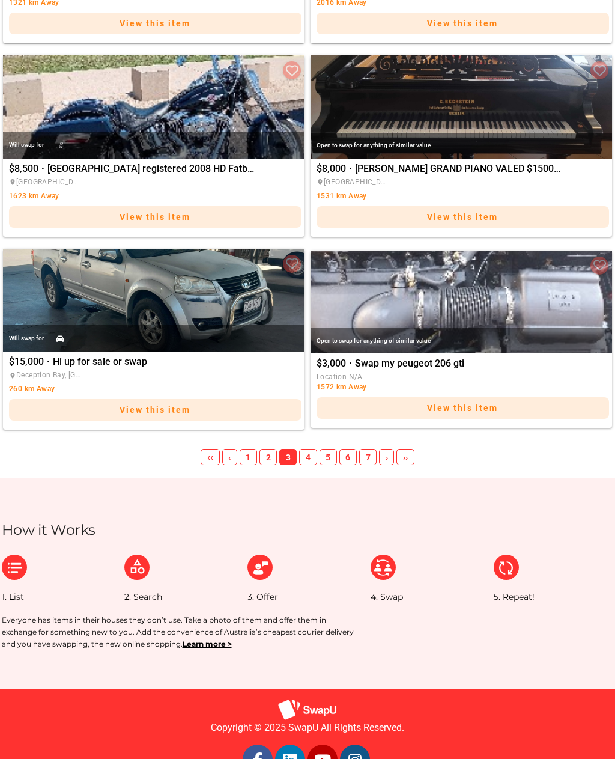
click at [312, 455] on span "4" at bounding box center [307, 457] width 17 height 17
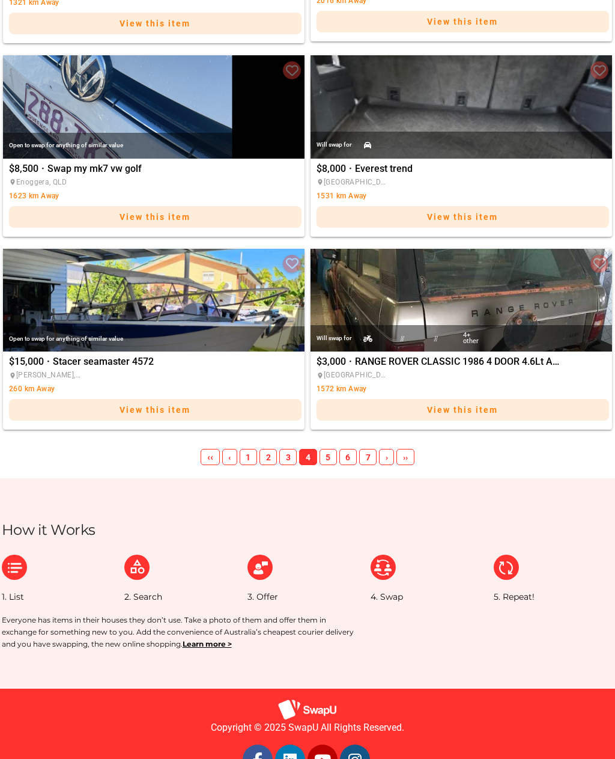
click at [331, 456] on span "5" at bounding box center [328, 457] width 17 height 17
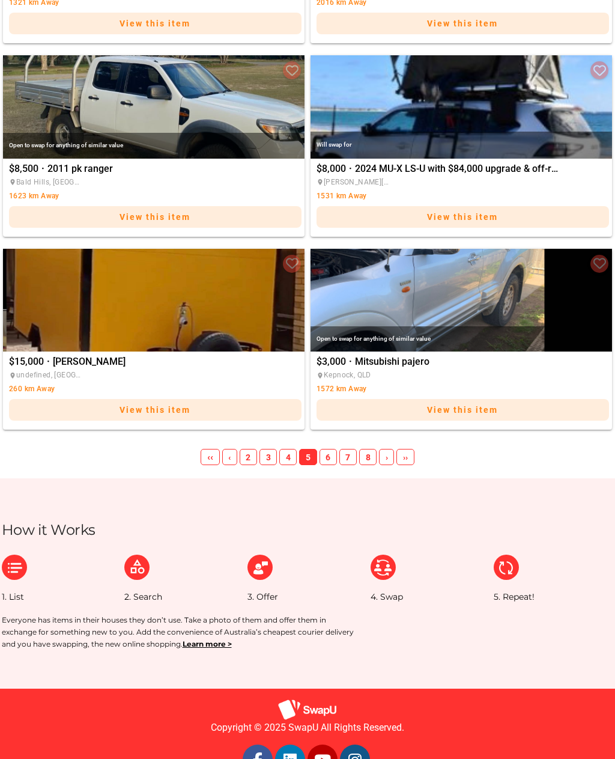
click at [329, 460] on span "6" at bounding box center [328, 457] width 17 height 17
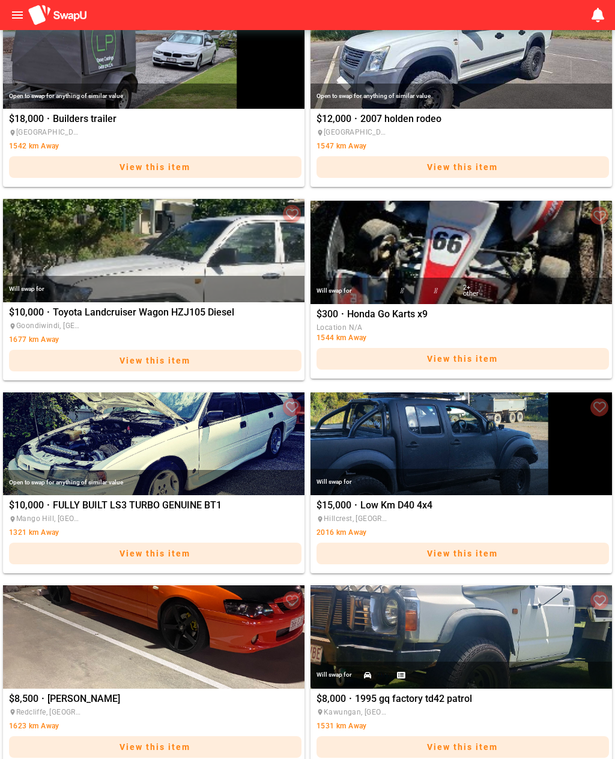
scroll to position [1374, 0]
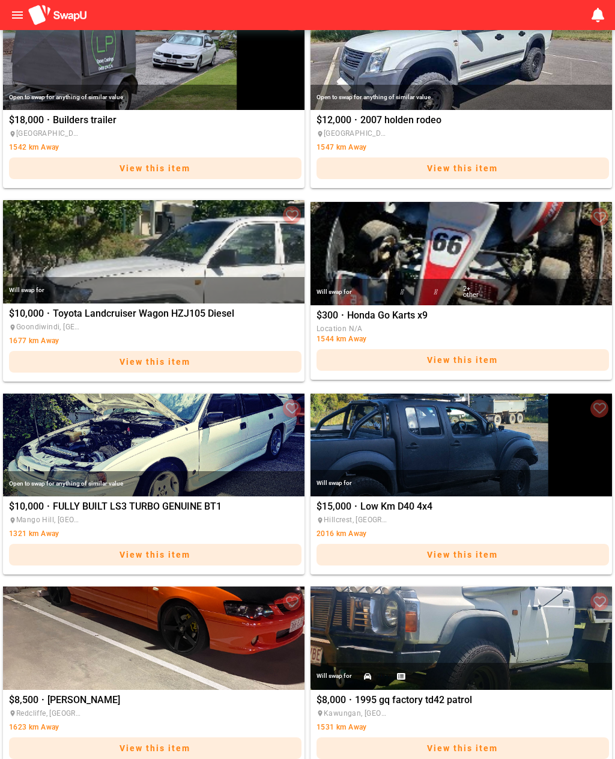
click at [224, 368] on div "$10,000 · Toyota Landcruiser Wagon HZJ105 Diesel place [GEOGRAPHIC_DATA], [GEOG…" at bounding box center [154, 343] width 302 height 78
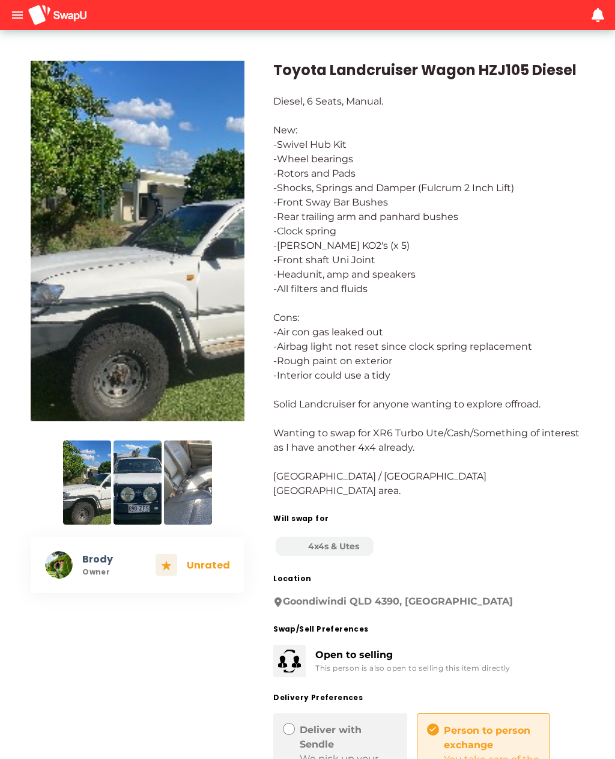
click at [89, 484] on img at bounding box center [87, 483] width 48 height 84
click at [99, 266] on img at bounding box center [138, 241] width 214 height 361
click at [92, 499] on img at bounding box center [87, 483] width 48 height 84
click at [139, 482] on img at bounding box center [138, 483] width 48 height 84
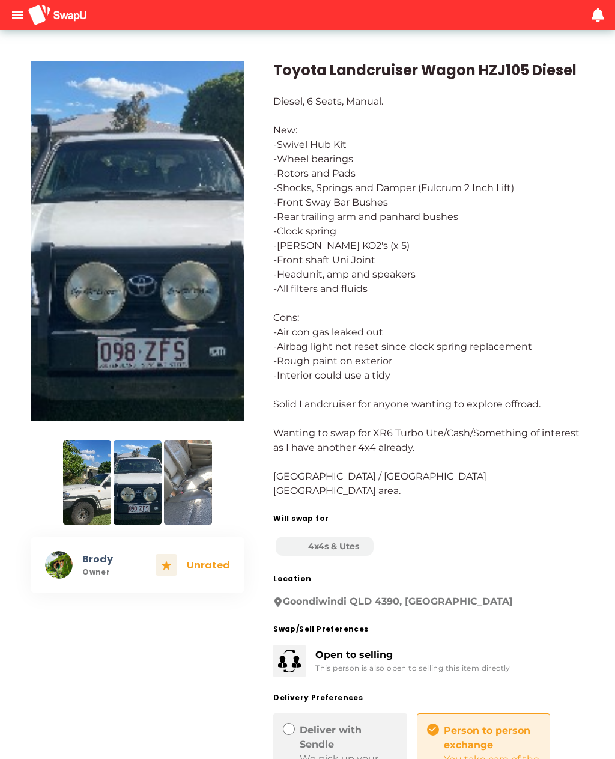
click at [198, 501] on img at bounding box center [188, 483] width 48 height 84
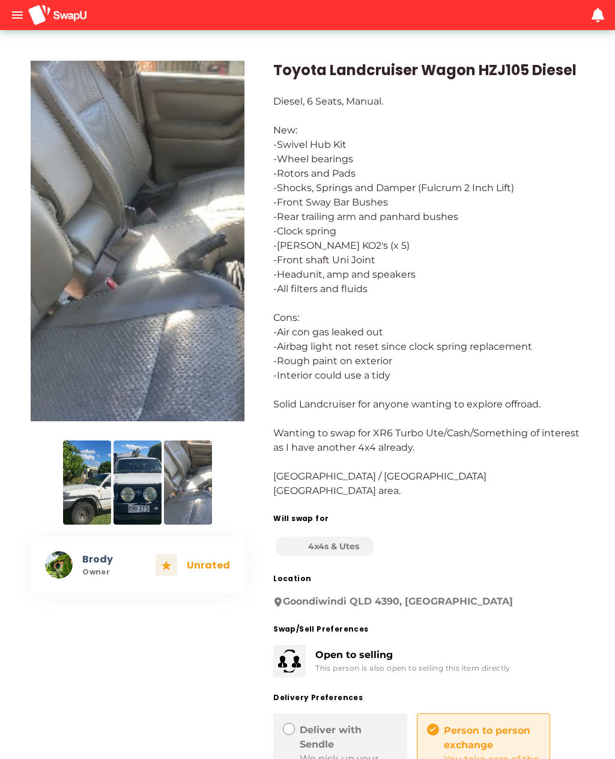
click at [106, 371] on img at bounding box center [138, 241] width 214 height 361
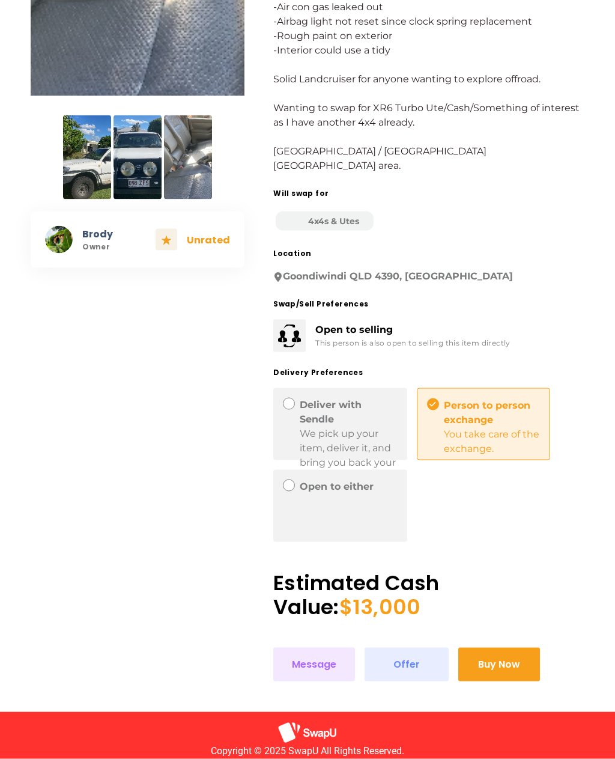
scroll to position [332, 0]
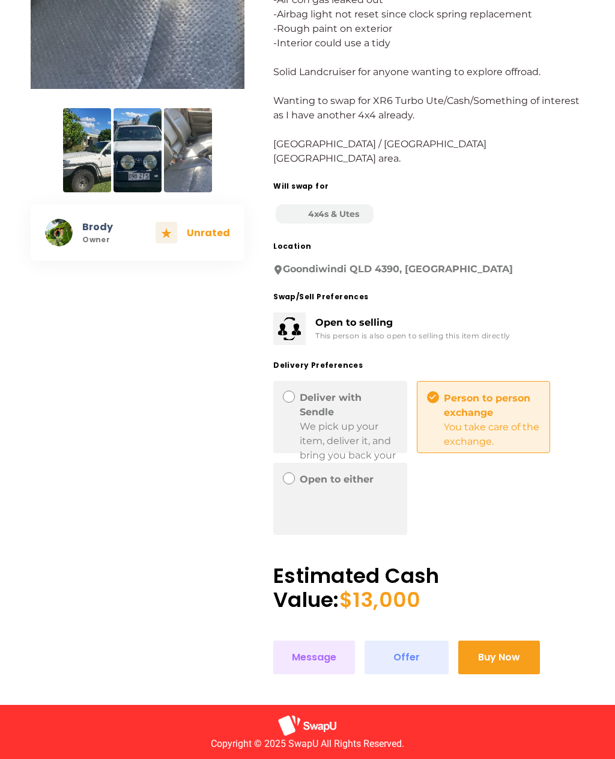
click at [326, 649] on span "Message" at bounding box center [314, 657] width 44 height 16
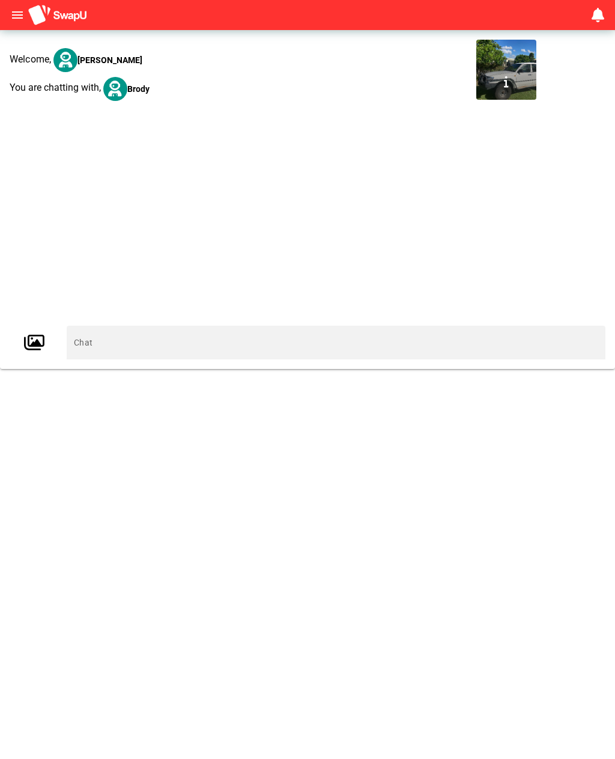
click at [88, 348] on input "text" at bounding box center [336, 343] width 525 height 34
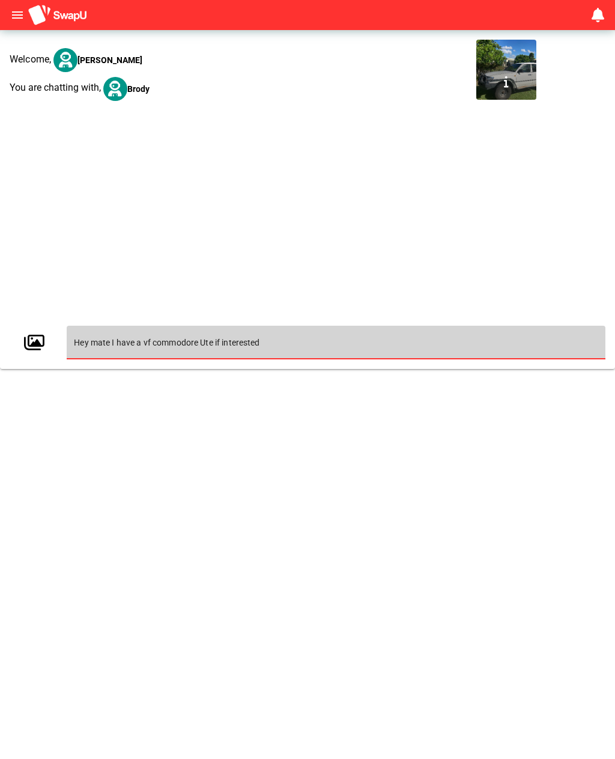
type input "Hey mate I have a vf commodore Ute if interested"
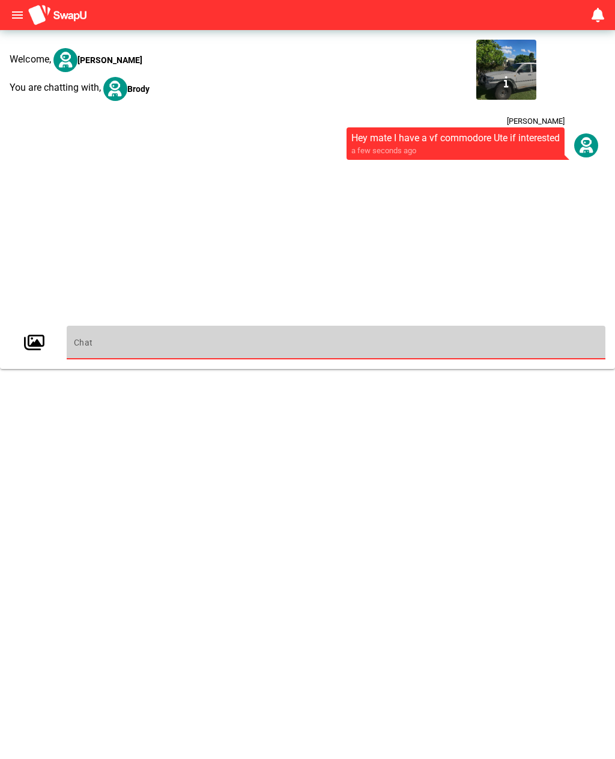
click at [505, 88] on span "button" at bounding box center [506, 82] width 5 height 22
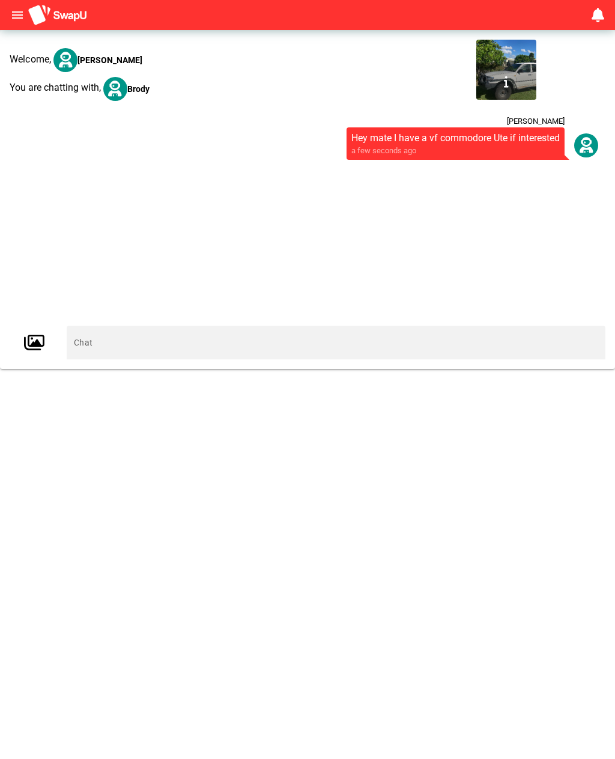
click at [501, 90] on div at bounding box center [507, 82] width 60 height 36
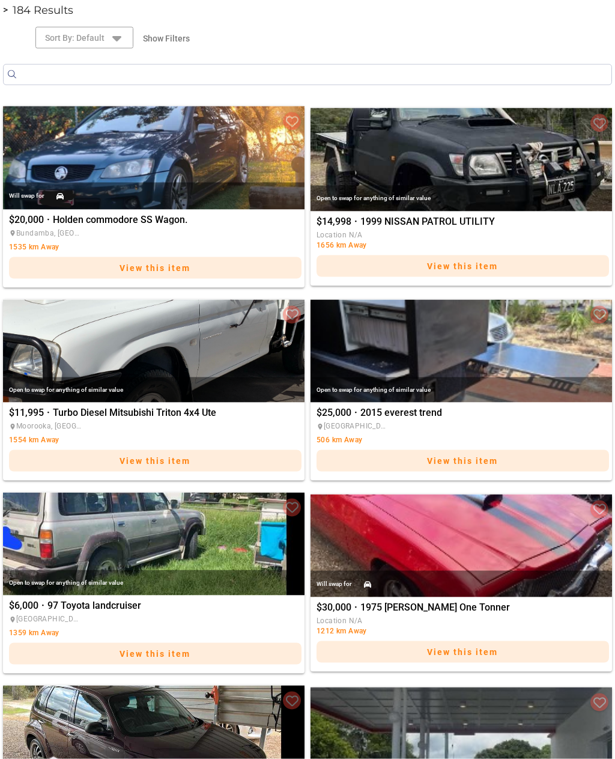
scroll to position [310, 0]
click at [549, 194] on div "Open to swap for anything of similar value" at bounding box center [462, 197] width 302 height 25
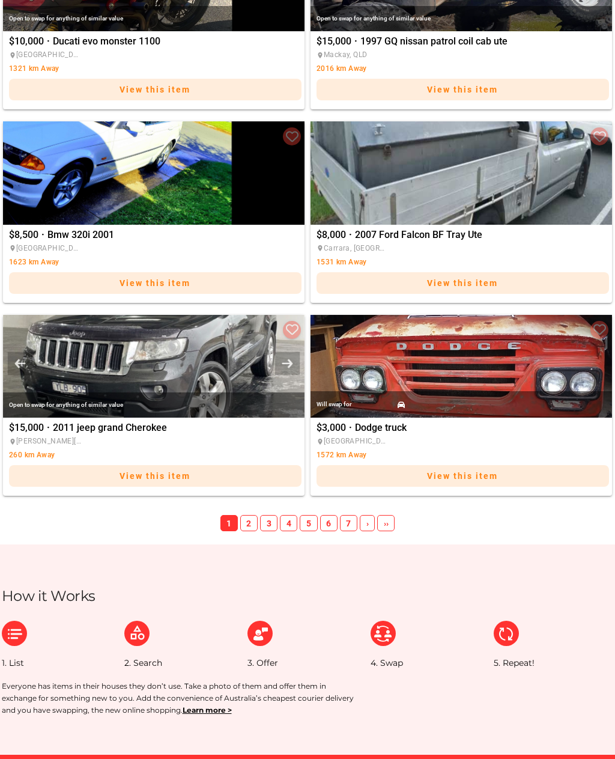
scroll to position [1905, 0]
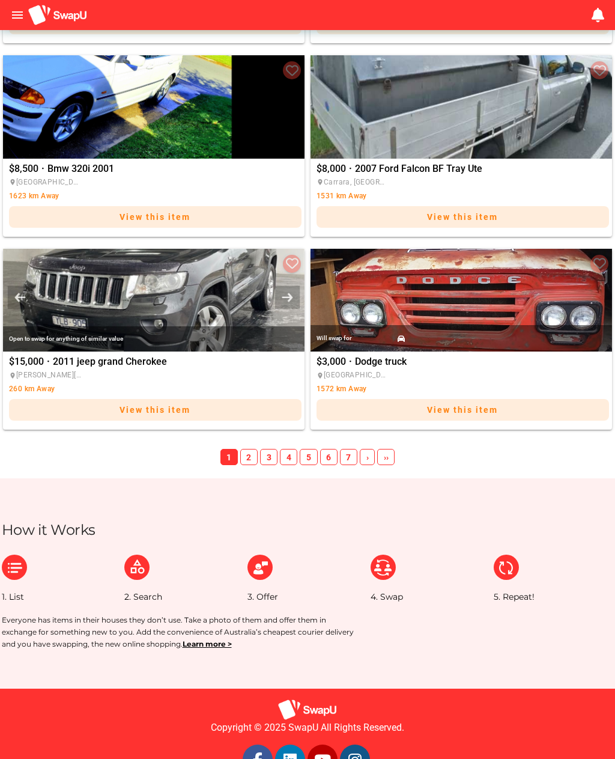
click at [314, 457] on span "5" at bounding box center [308, 457] width 17 height 17
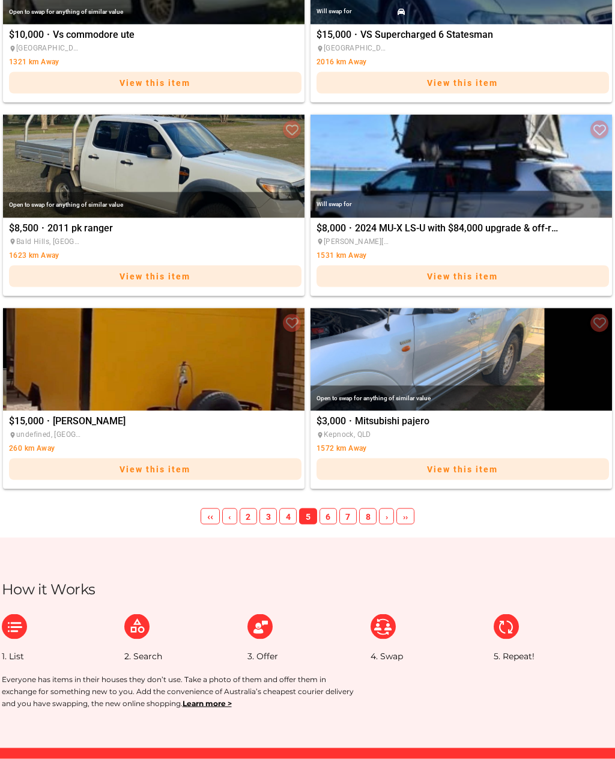
click at [334, 521] on span "6" at bounding box center [328, 516] width 17 height 17
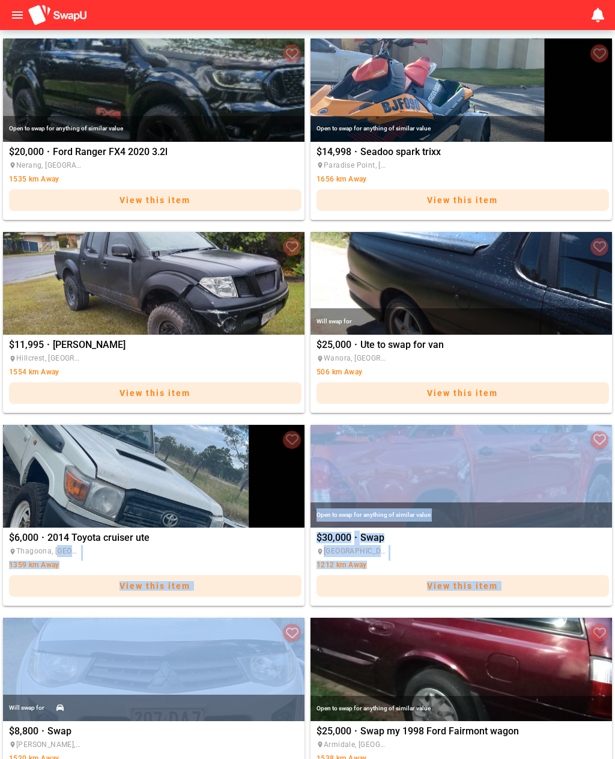
scroll to position [346, 0]
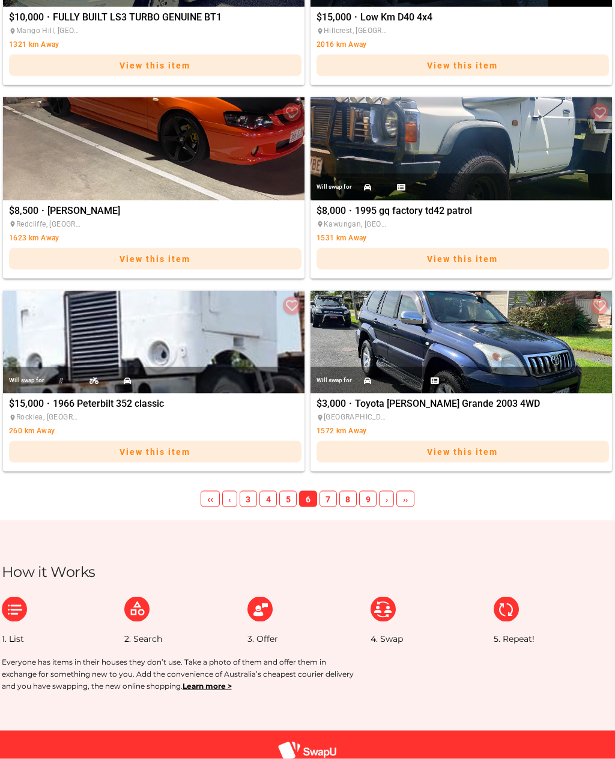
click at [332, 502] on span "7" at bounding box center [328, 499] width 17 height 17
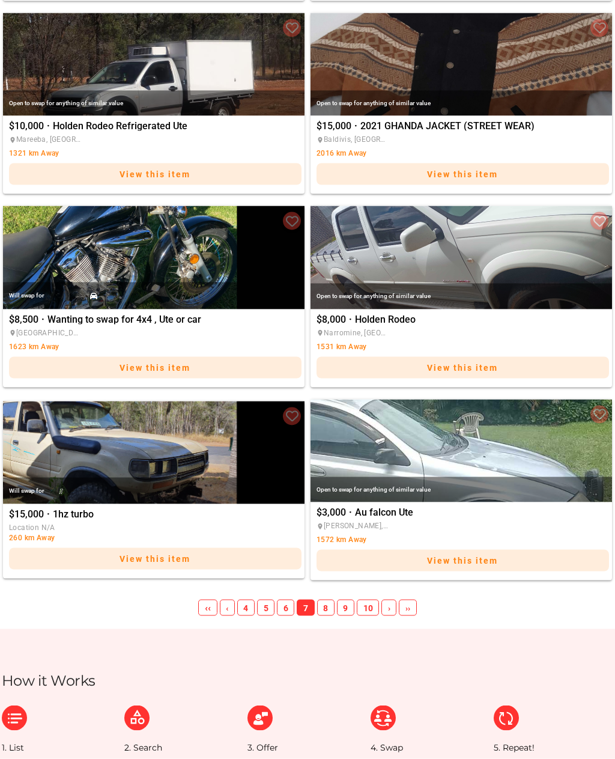
scroll to position [1756, 0]
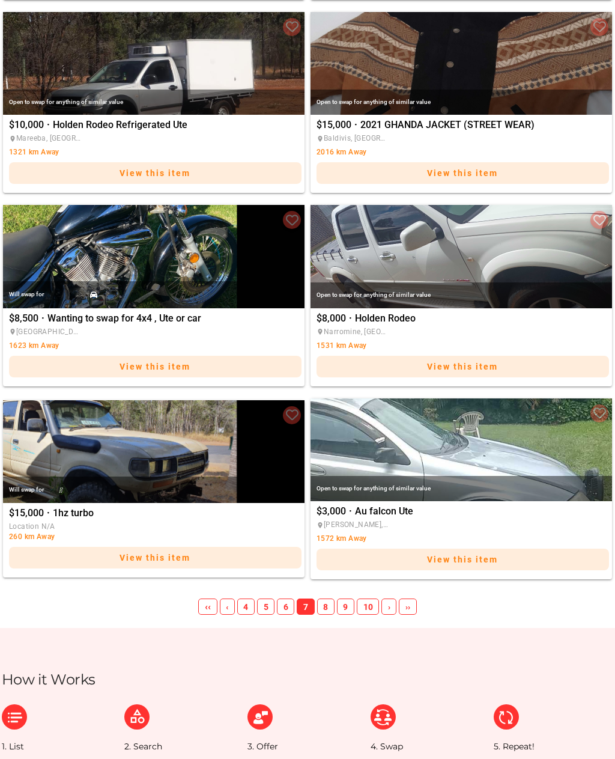
click at [144, 489] on div "Will swap for" at bounding box center [154, 490] width 302 height 26
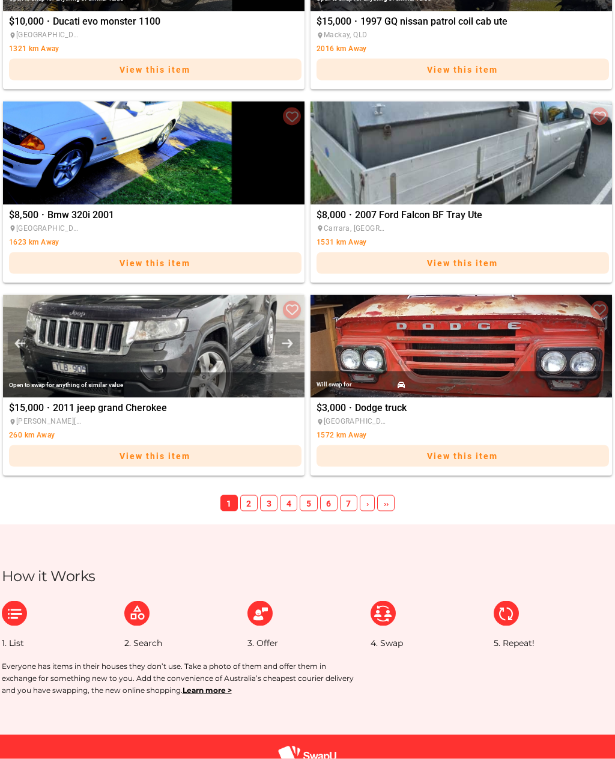
scroll to position [1905, 0]
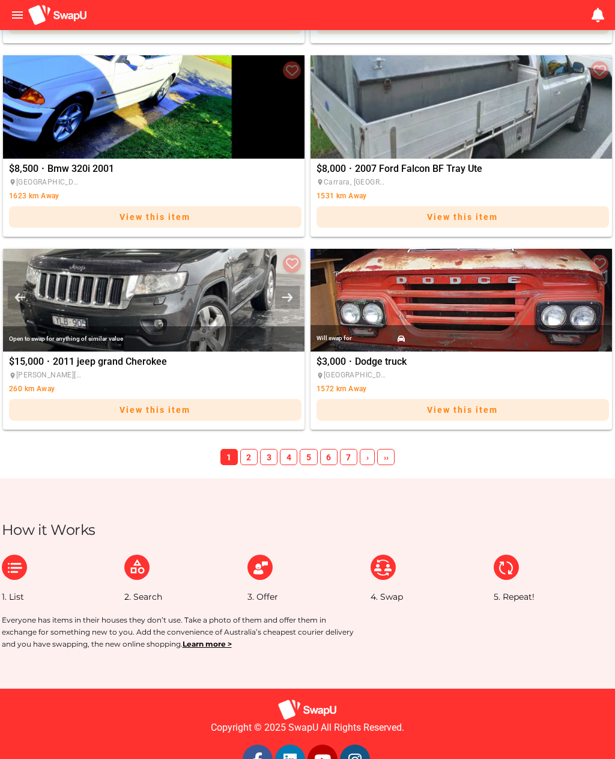
click at [326, 462] on span "6" at bounding box center [328, 457] width 17 height 17
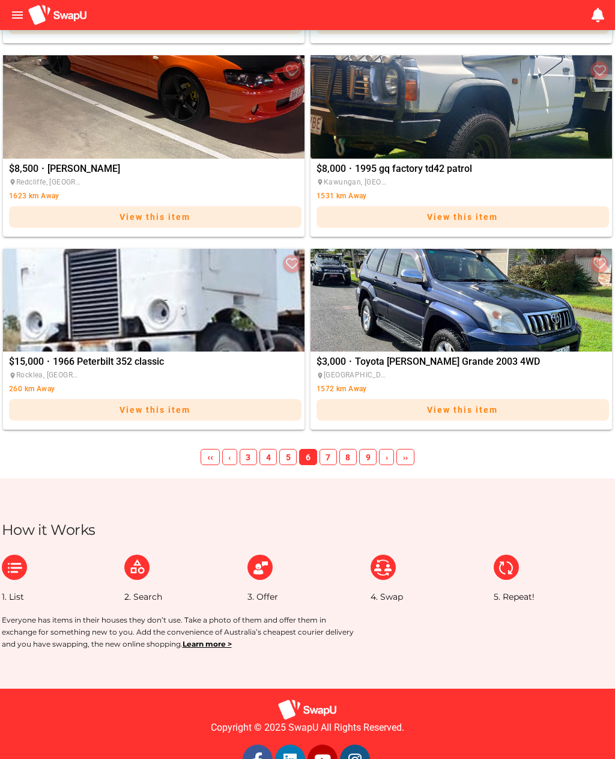
click at [331, 461] on span "7" at bounding box center [328, 457] width 17 height 17
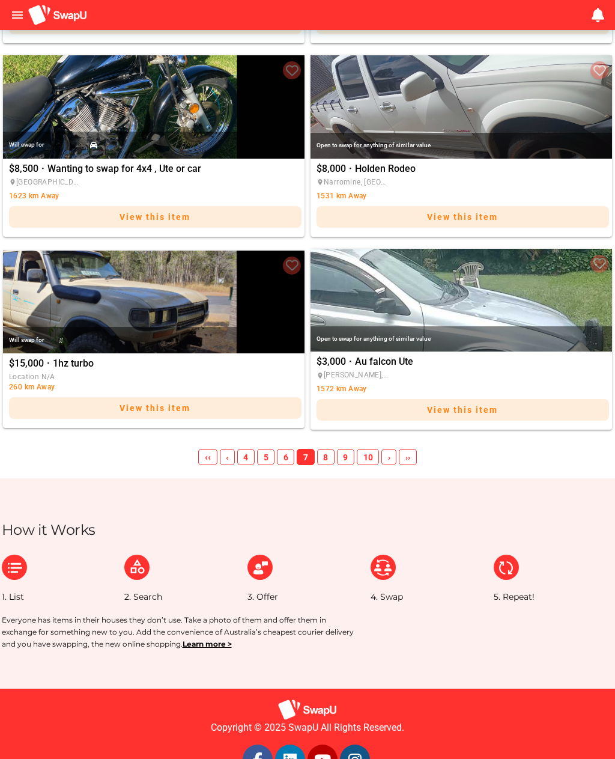
click at [329, 459] on span "8" at bounding box center [325, 457] width 17 height 17
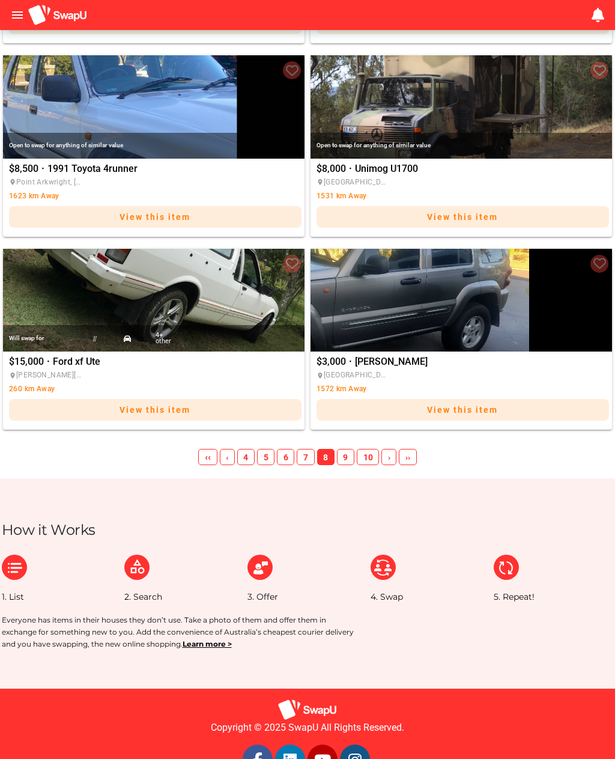
click at [343, 461] on span "9" at bounding box center [345, 457] width 17 height 17
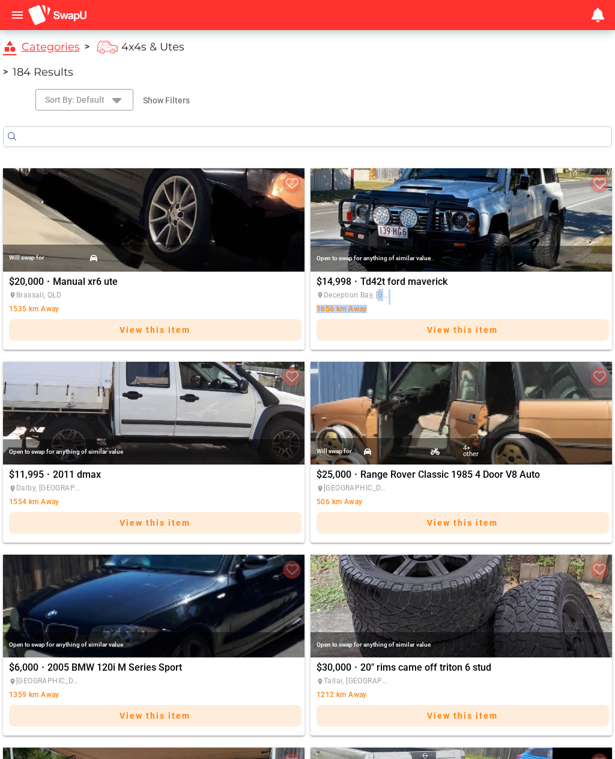
scroll to position [242, 0]
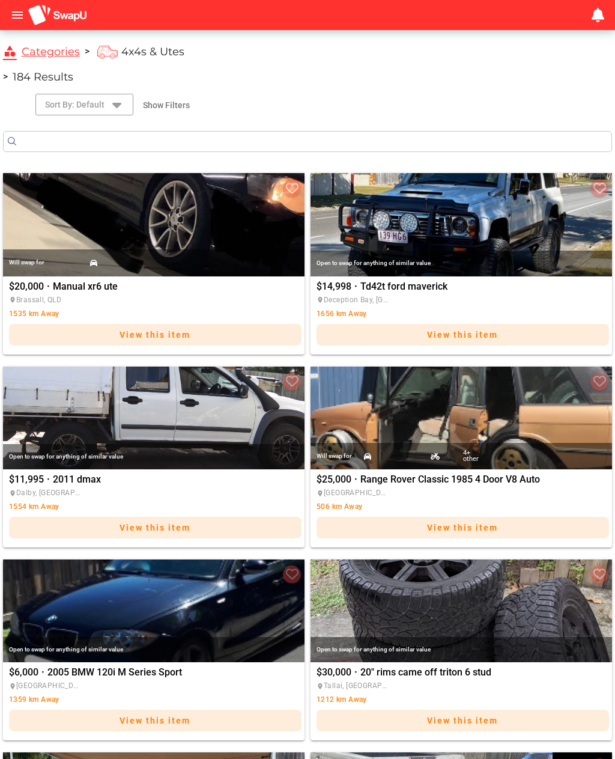
click at [520, 281] on span "Td42t ford maverick" at bounding box center [464, 286] width 207 height 14
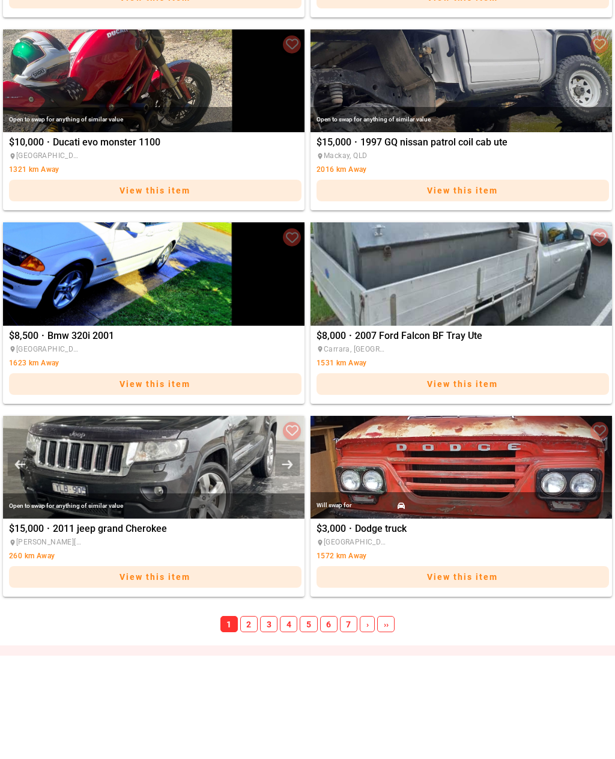
scroll to position [1905, 0]
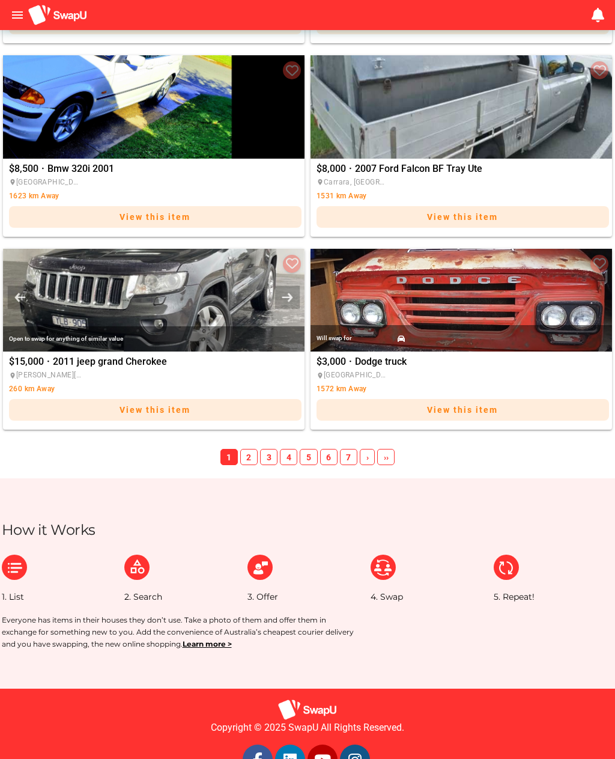
click at [351, 463] on span "7" at bounding box center [348, 457] width 17 height 17
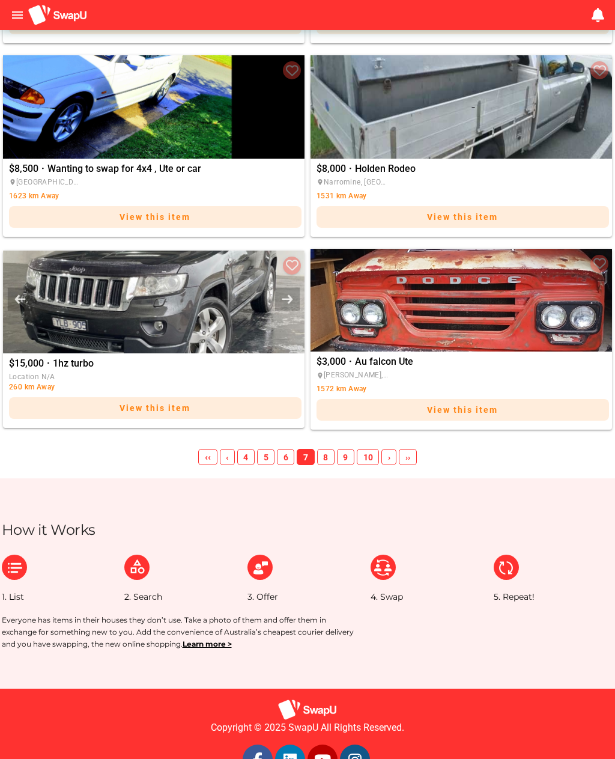
scroll to position [1902, 0]
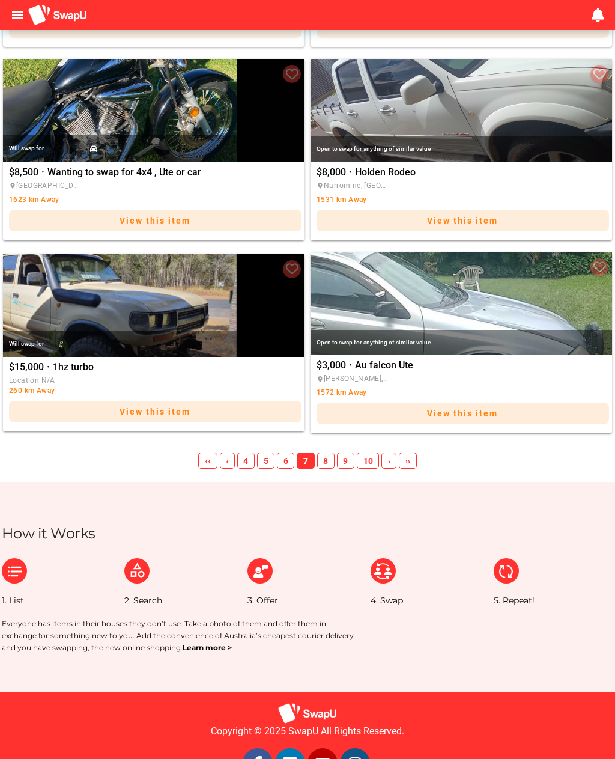
click at [345, 466] on span "9" at bounding box center [345, 461] width 17 height 17
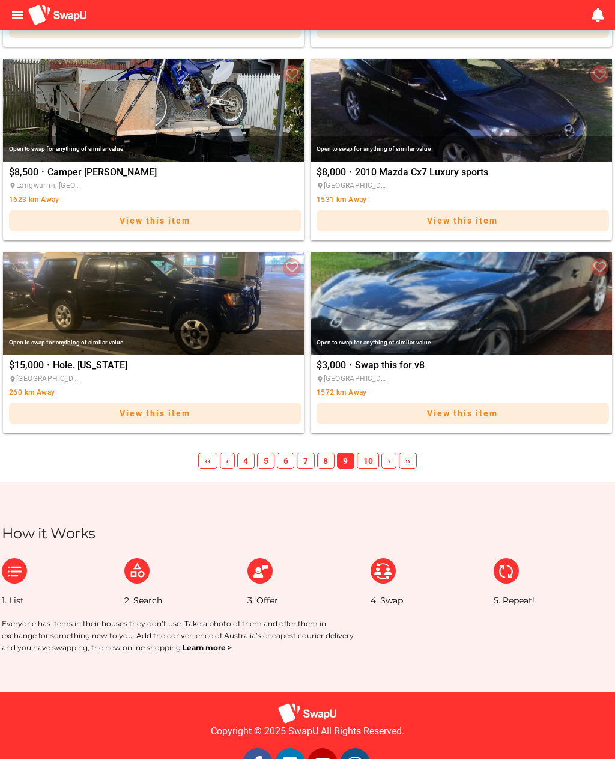
click at [365, 462] on span "10" at bounding box center [368, 461] width 22 height 17
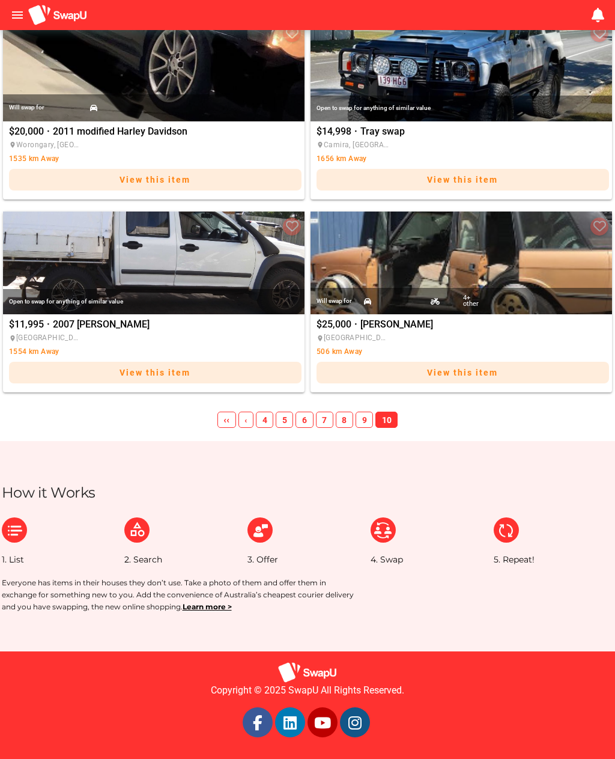
scroll to position [360, 0]
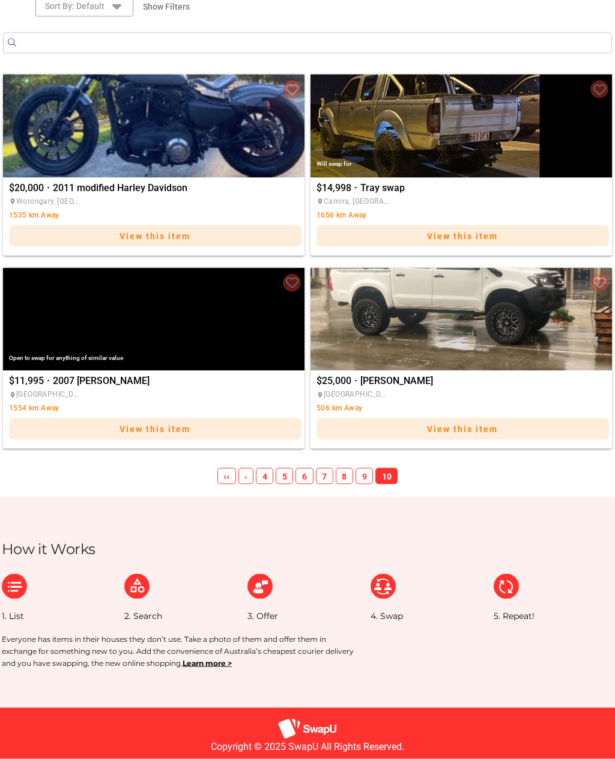
click at [326, 479] on span "7" at bounding box center [324, 476] width 17 height 17
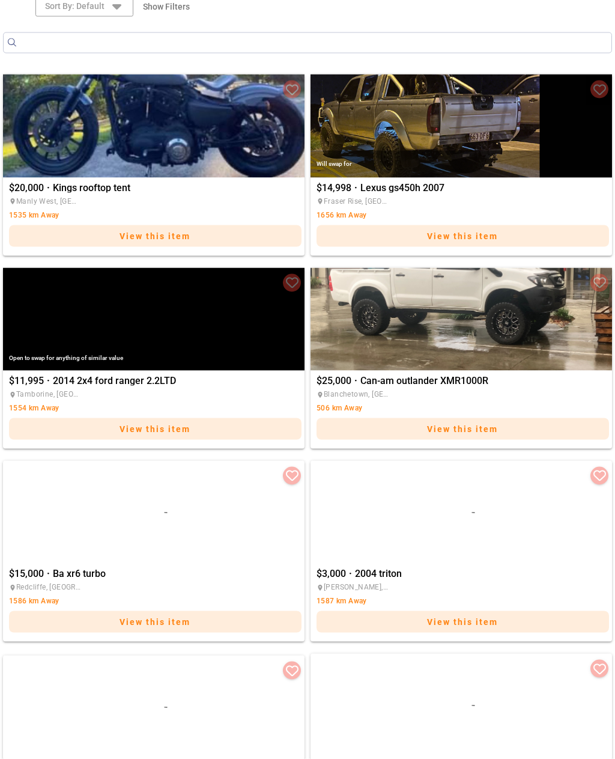
scroll to position [341, 0]
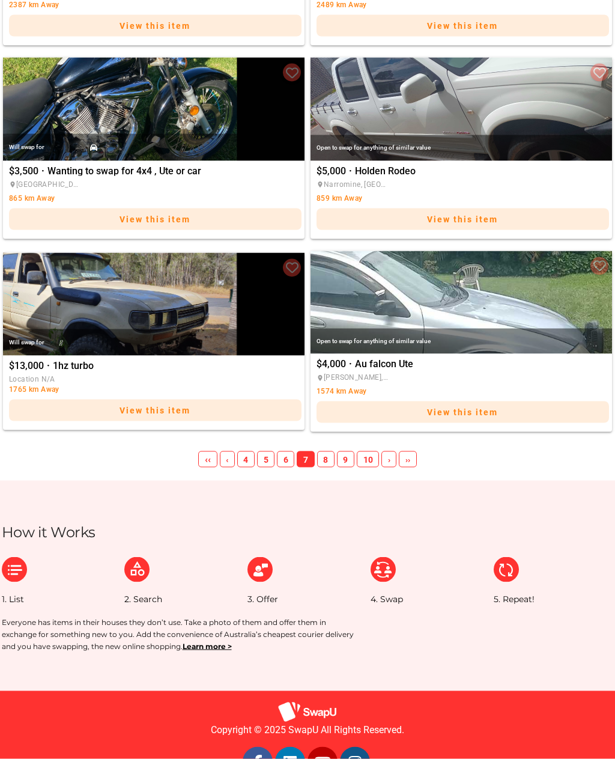
click at [285, 458] on span "6" at bounding box center [285, 459] width 17 height 17
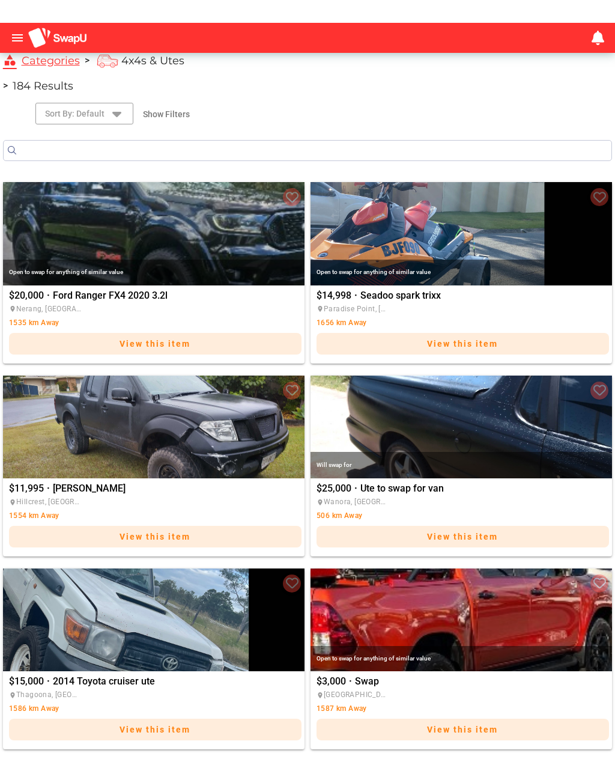
scroll to position [0, 0]
